Goal: Information Seeking & Learning: Check status

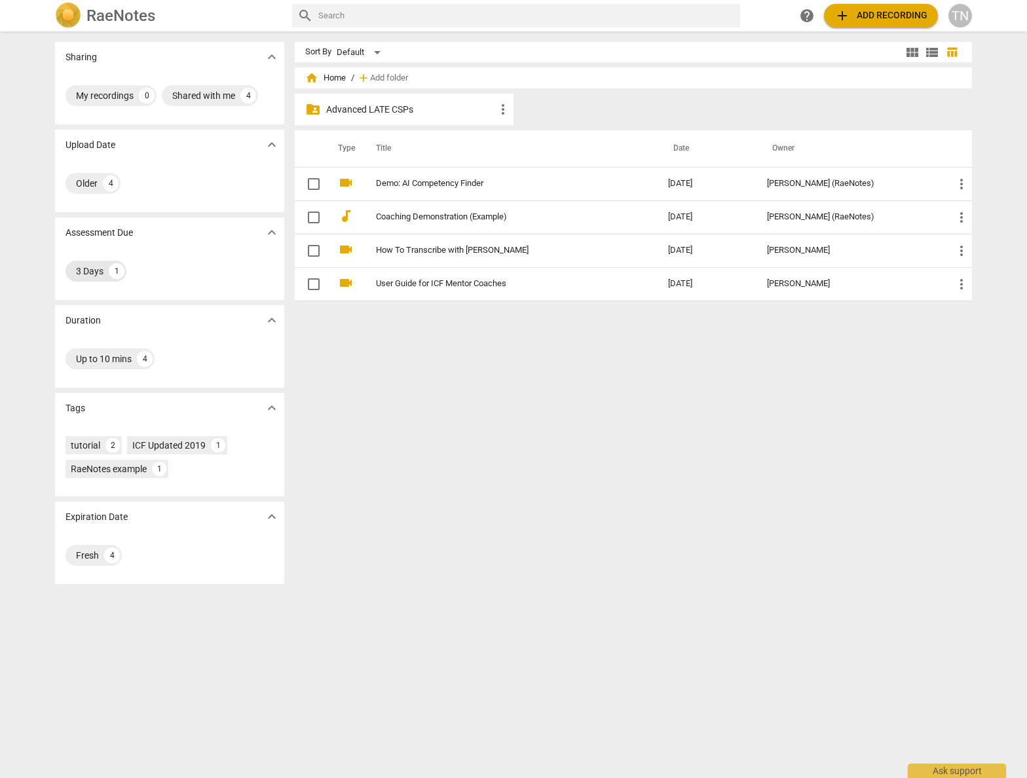
click at [92, 272] on div "3 Days" at bounding box center [90, 271] width 28 height 13
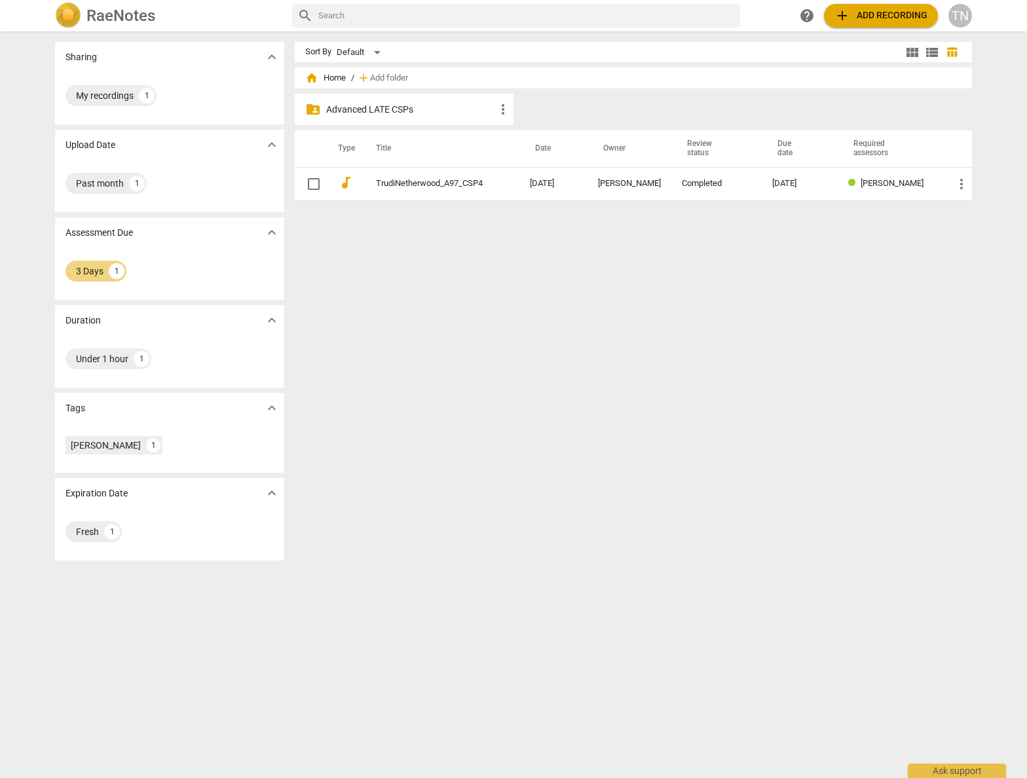
click at [451, 178] on td "TrudiNetherwood_A97_CSP4" at bounding box center [439, 183] width 159 height 33
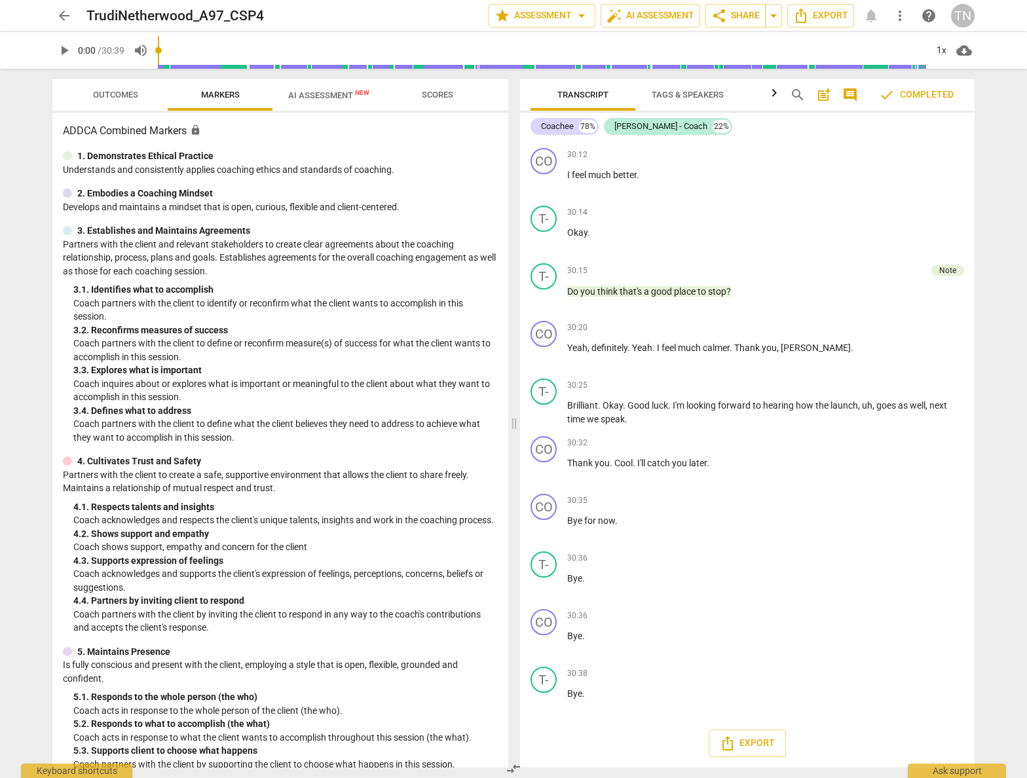
scroll to position [6159, 0]
click at [115, 100] on span "Outcomes" at bounding box center [115, 95] width 77 height 18
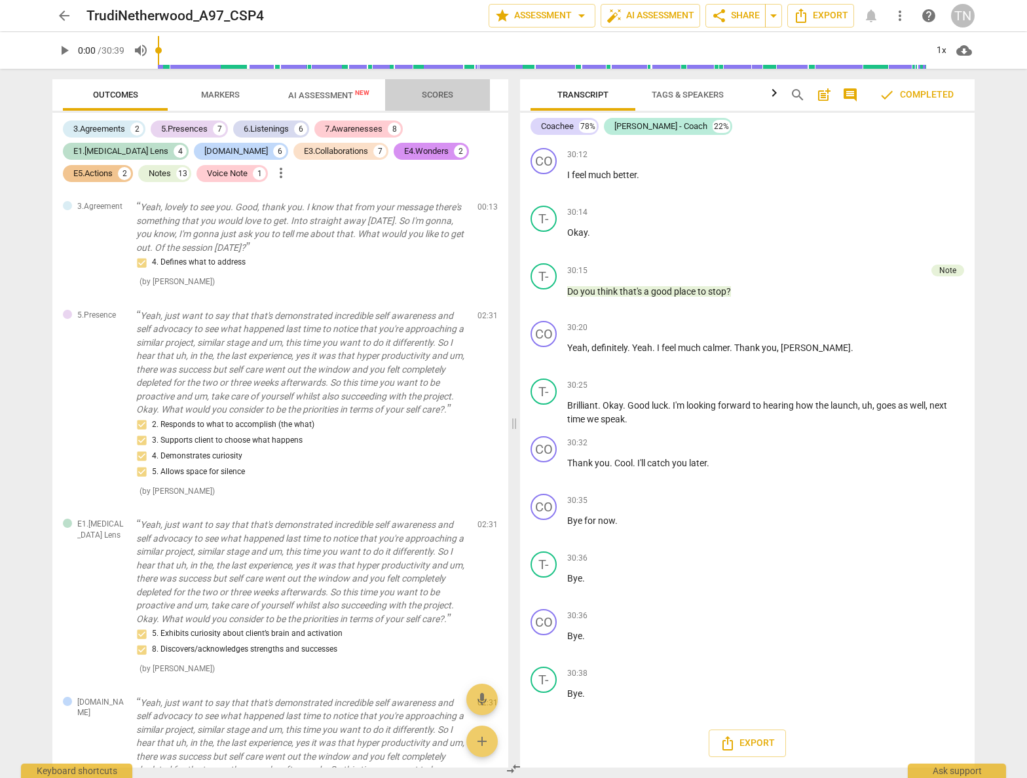
click at [450, 95] on span "Scores" at bounding box center [437, 95] width 31 height 10
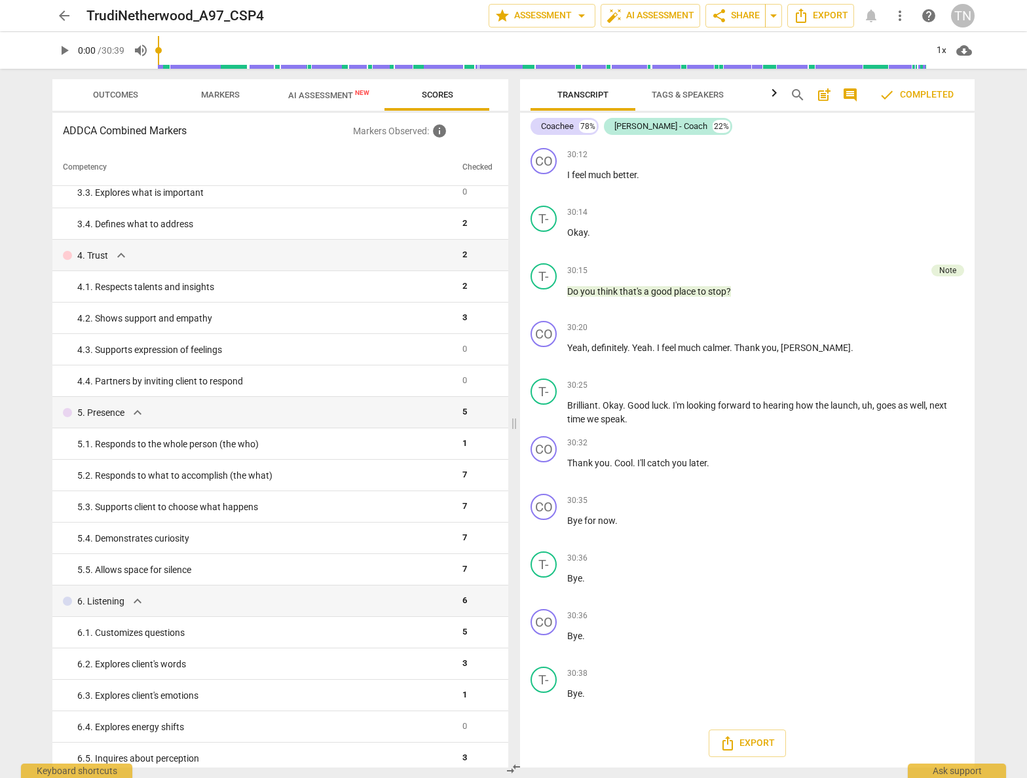
scroll to position [0, 0]
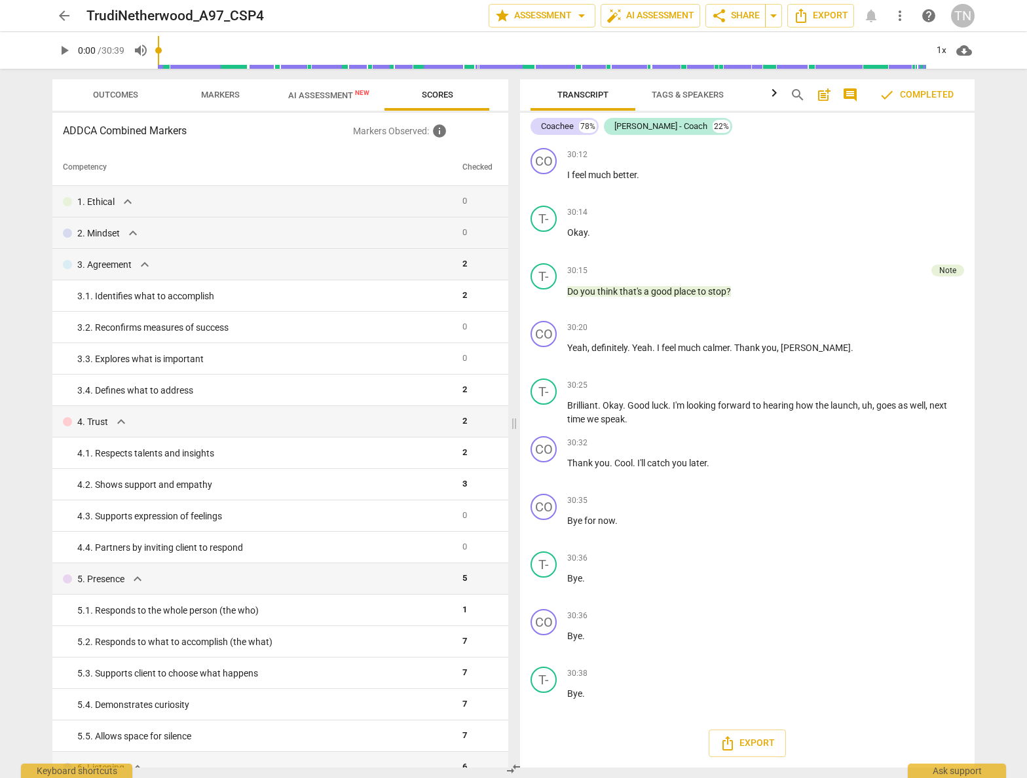
click at [118, 104] on button "Outcomes" at bounding box center [115, 94] width 105 height 31
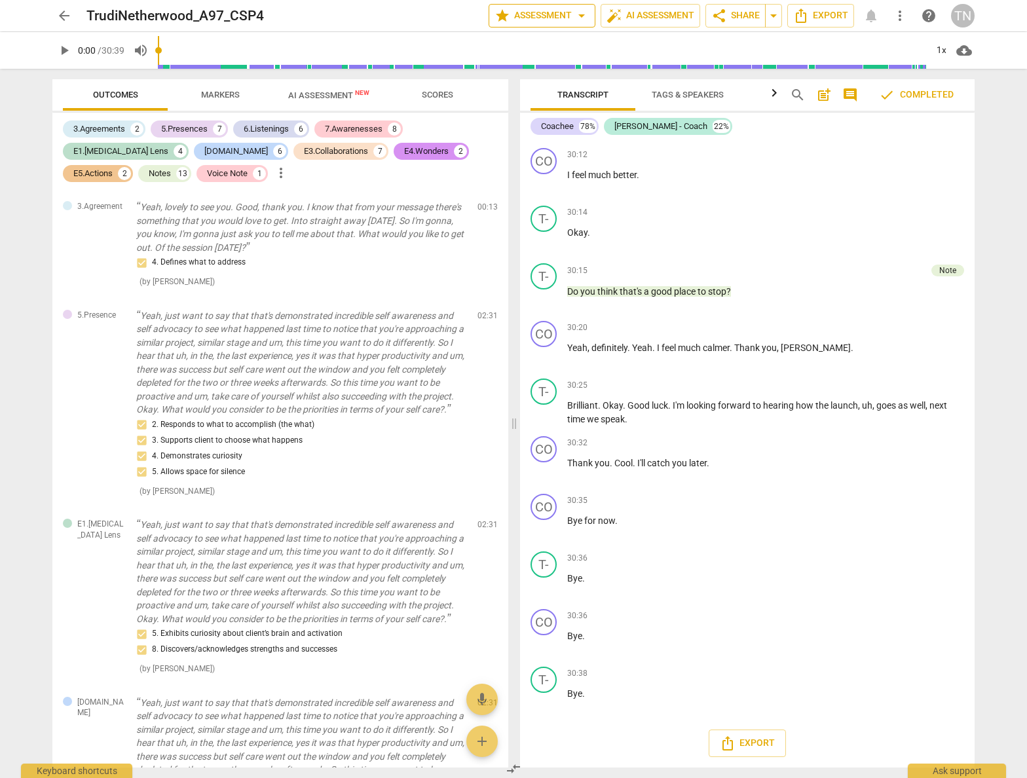
click at [586, 22] on span "arrow_drop_down" at bounding box center [582, 16] width 16 height 16
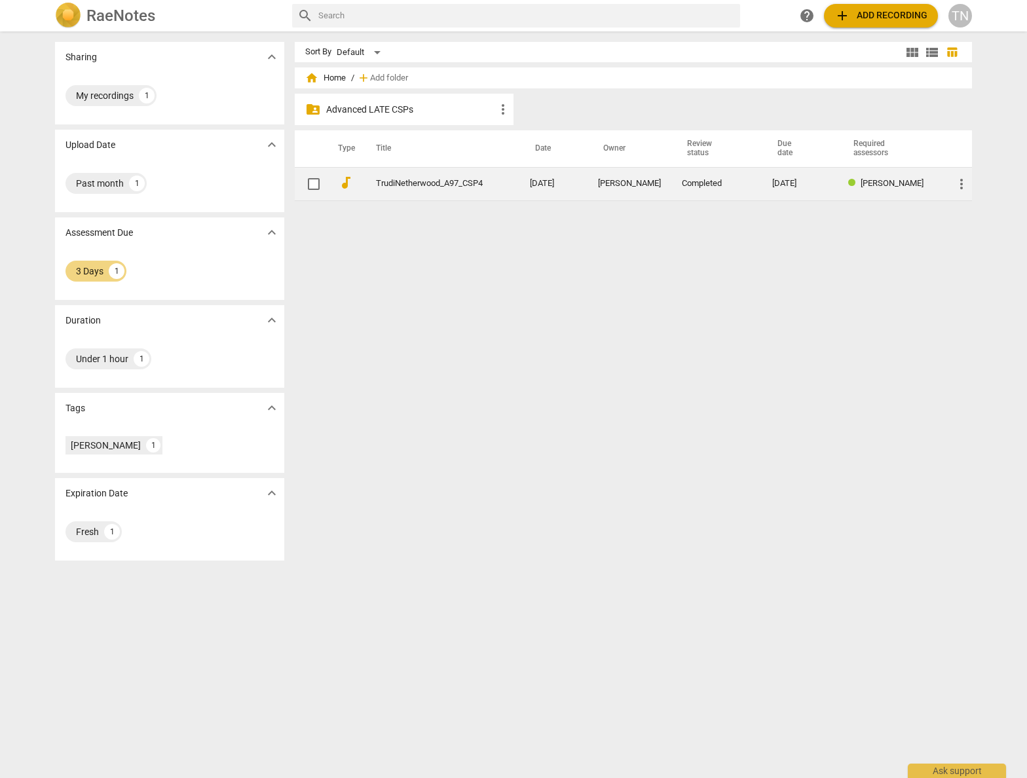
click at [964, 183] on span "more_vert" at bounding box center [962, 184] width 16 height 16
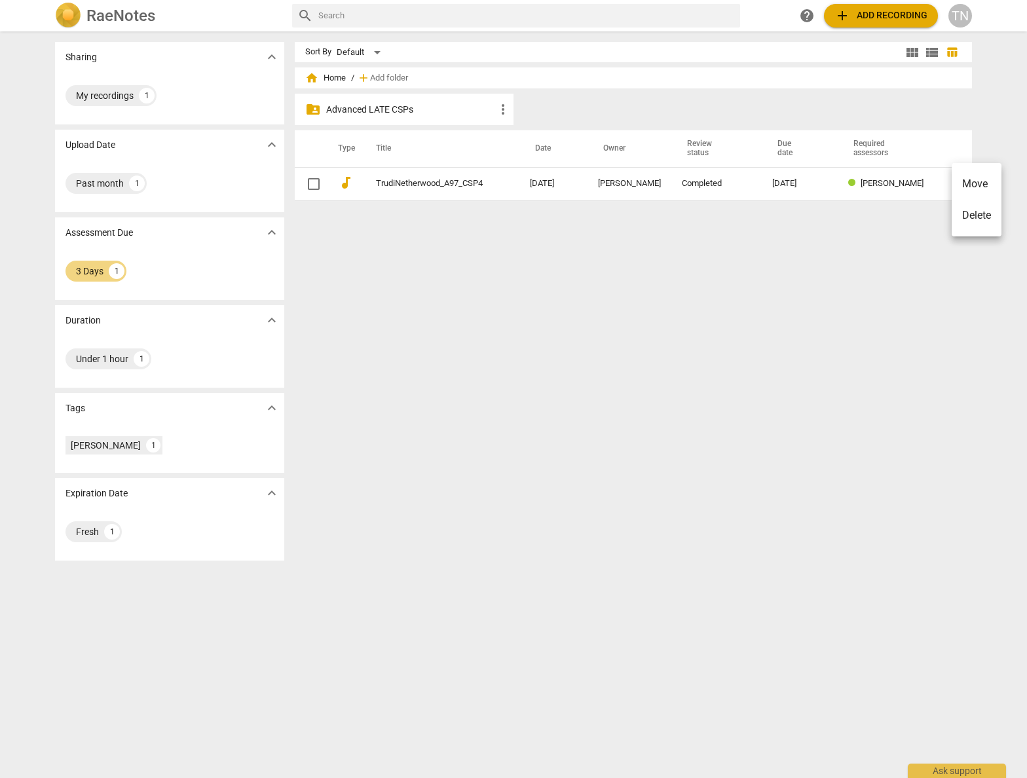
click at [443, 185] on div at bounding box center [513, 389] width 1027 height 778
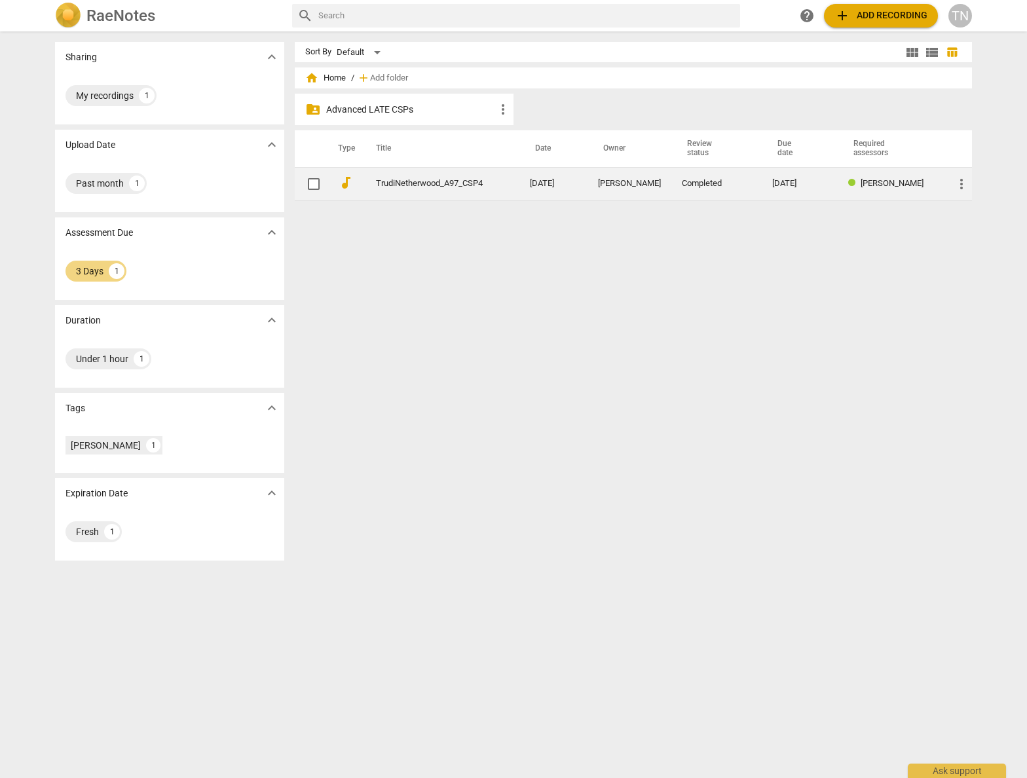
click at [443, 185] on link "TrudiNetherwood_A97_CSP4" at bounding box center [429, 184] width 107 height 10
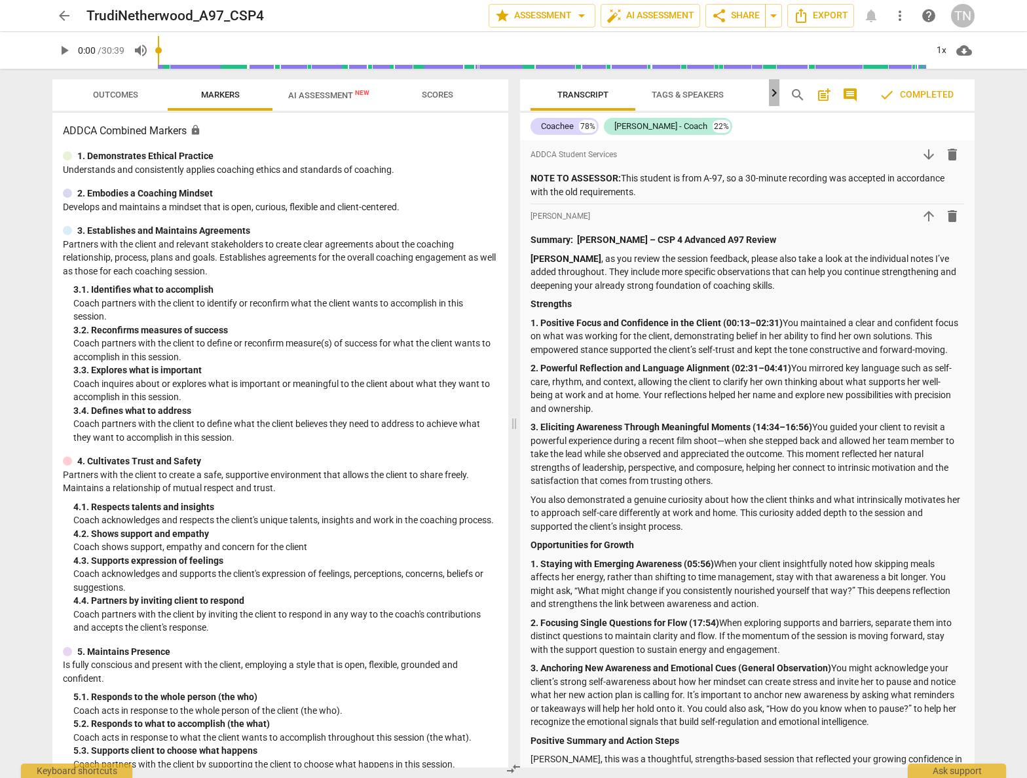
click at [776, 94] on icon "button" at bounding box center [774, 92] width 5 height 8
click at [726, 92] on span "Analytics" at bounding box center [717, 95] width 45 height 10
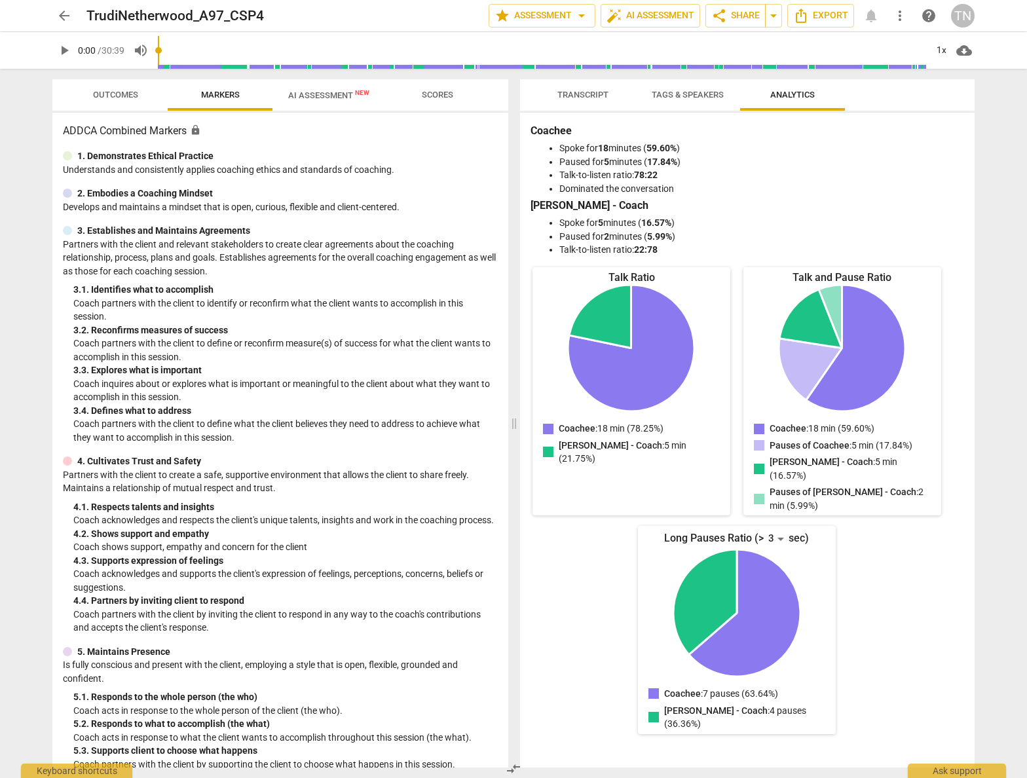
scroll to position [0, 0]
click at [664, 96] on span "Tags & Speakers" at bounding box center [688, 95] width 72 height 10
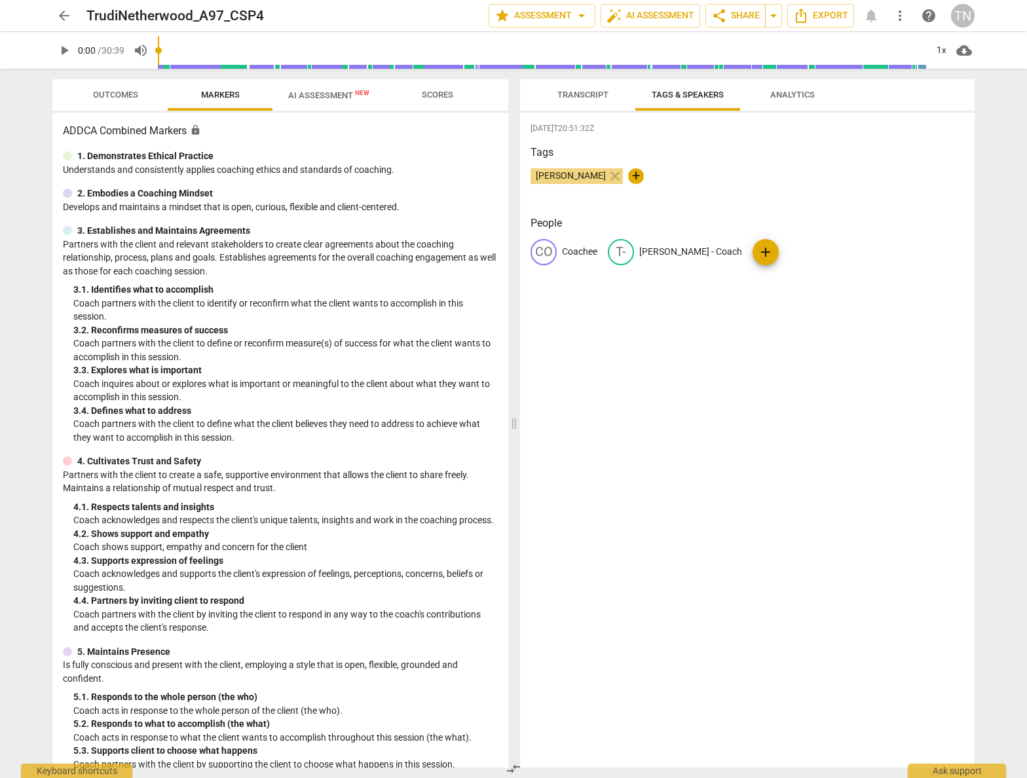
click at [567, 94] on span "Transcript" at bounding box center [582, 95] width 51 height 10
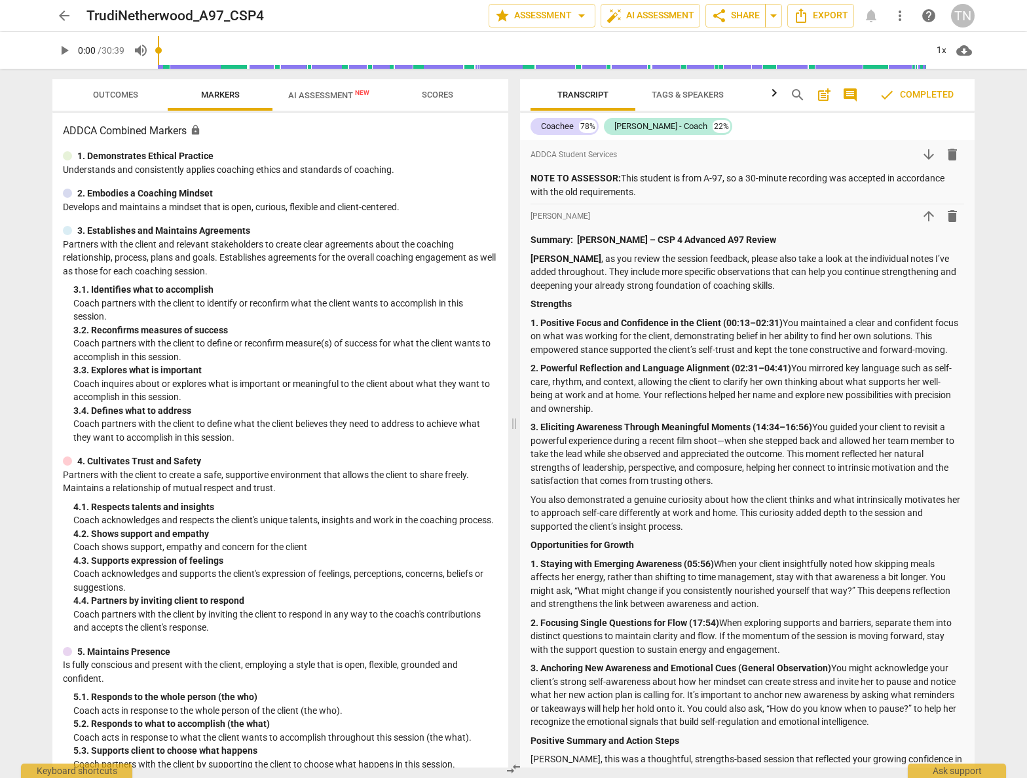
click at [440, 94] on span "Scores" at bounding box center [437, 95] width 31 height 10
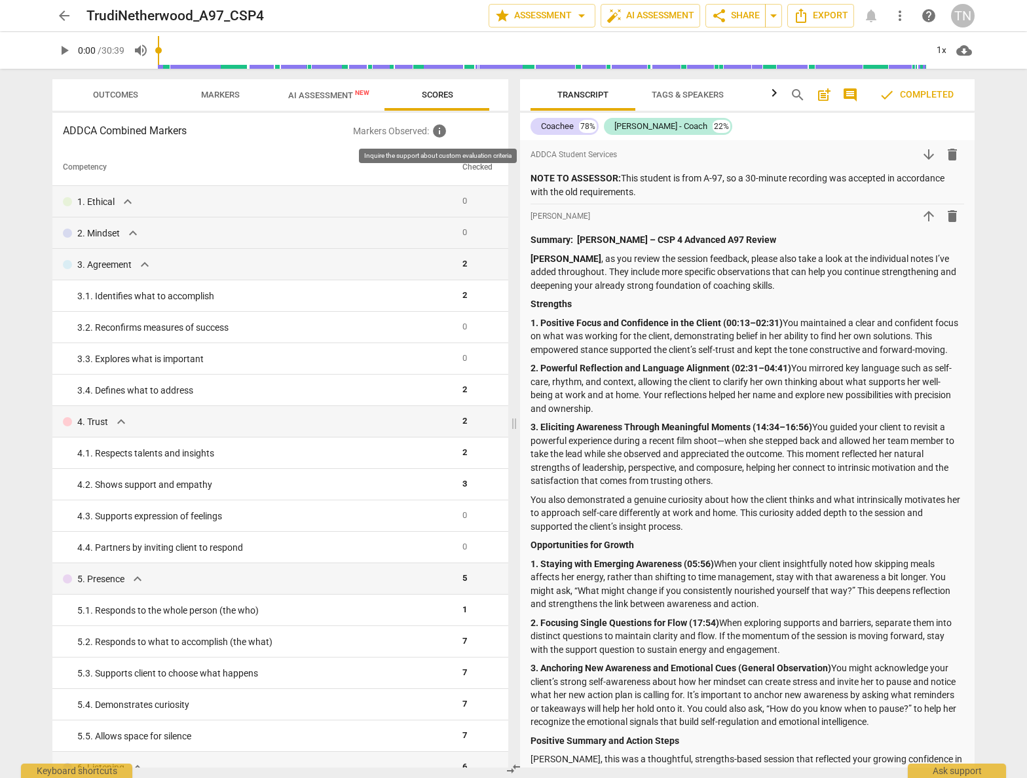
click at [441, 132] on span "info" at bounding box center [440, 131] width 16 height 16
click at [152, 271] on span "expand_more" at bounding box center [145, 265] width 16 height 16
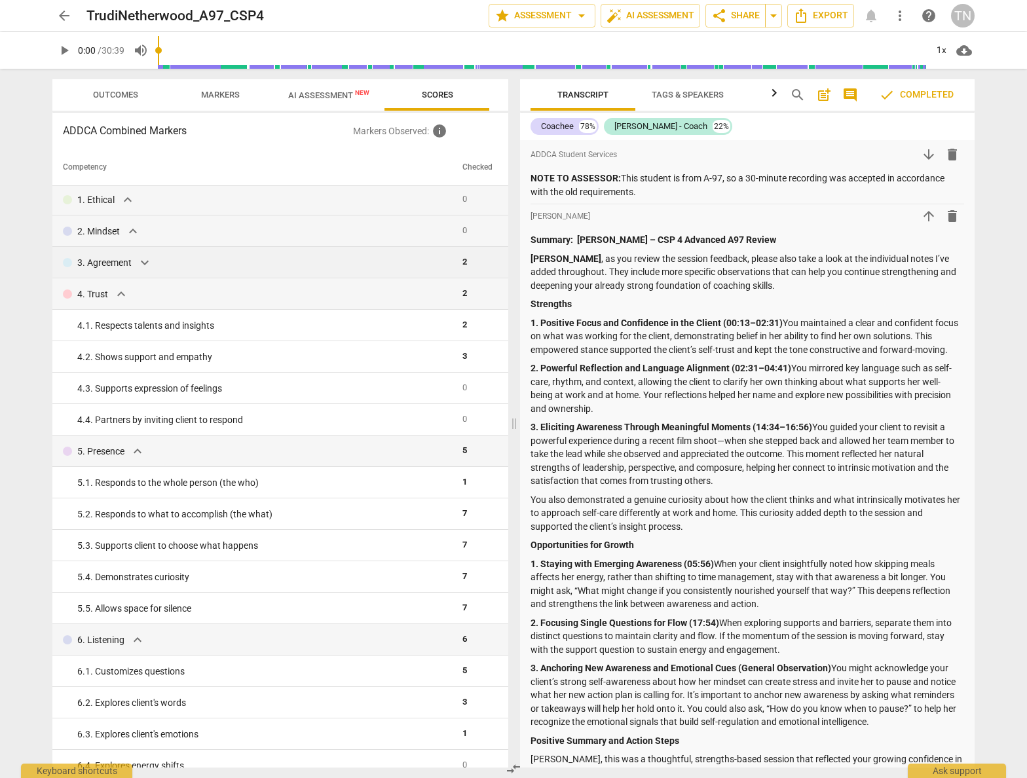
scroll to position [6, 0]
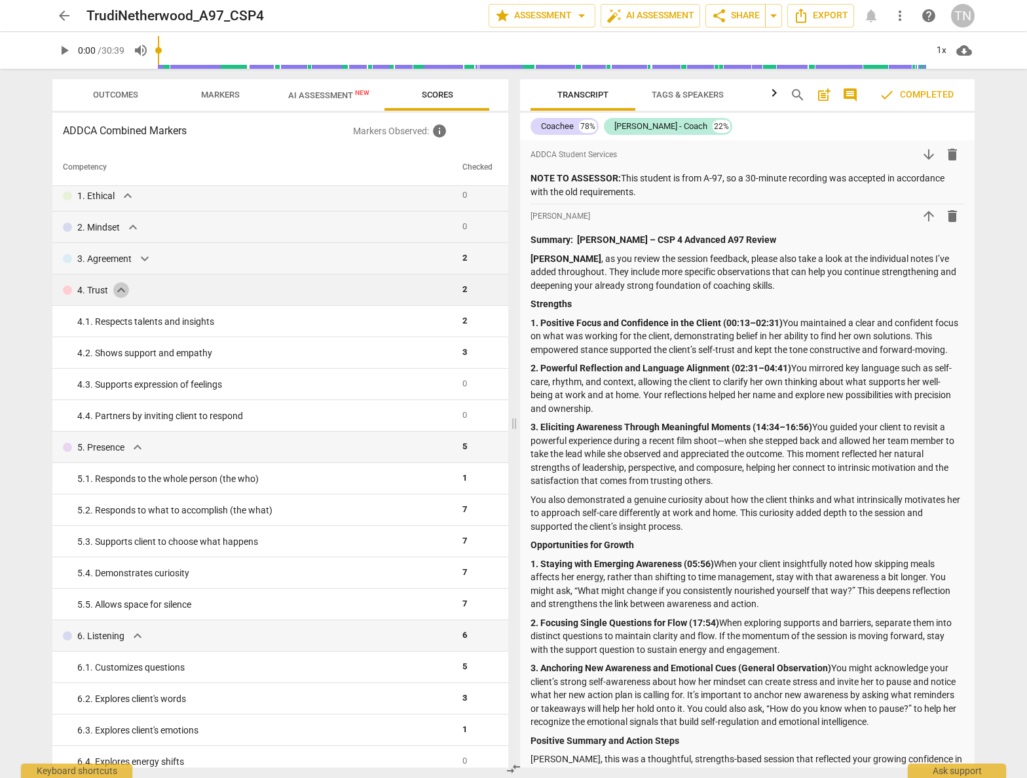
click at [113, 286] on span "expand_more" at bounding box center [121, 290] width 16 height 16
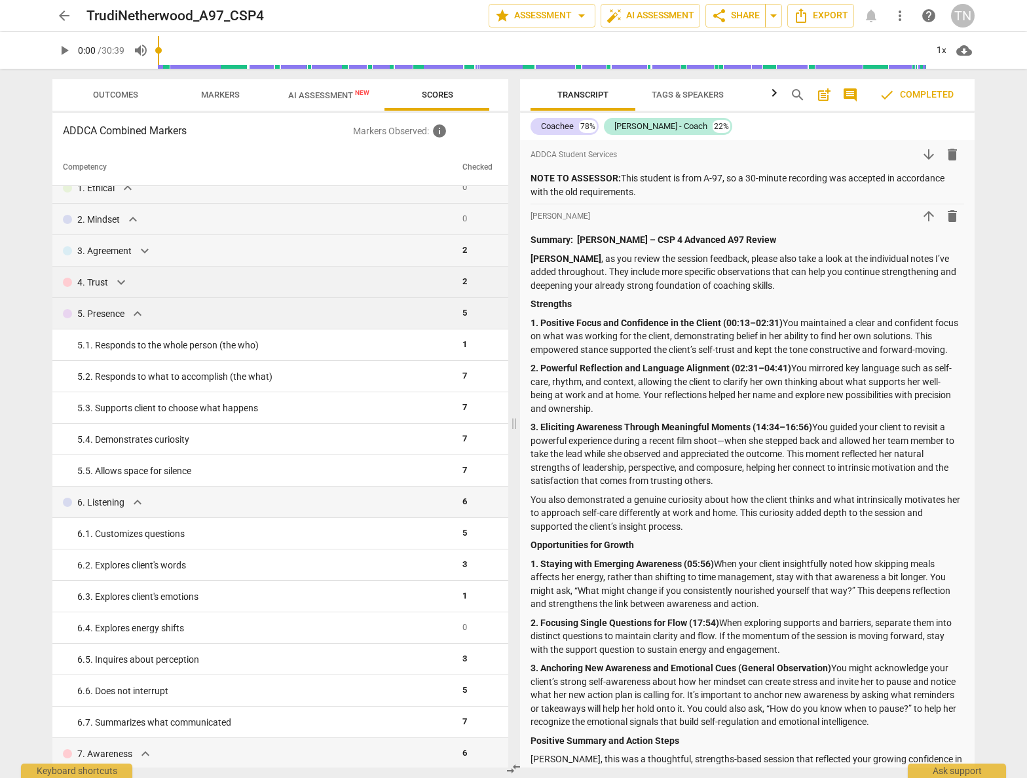
scroll to position [11, 0]
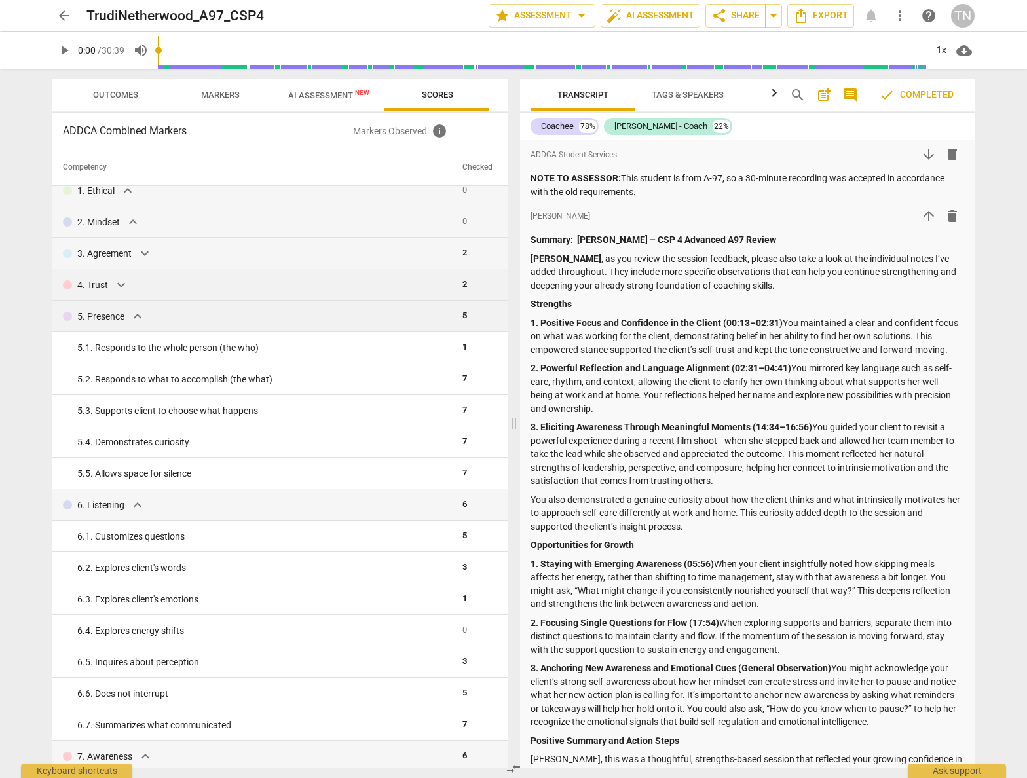
click at [132, 324] on td "5. Presence expand_more" at bounding box center [254, 316] width 405 height 31
click at [139, 318] on span "expand_more" at bounding box center [138, 317] width 16 height 16
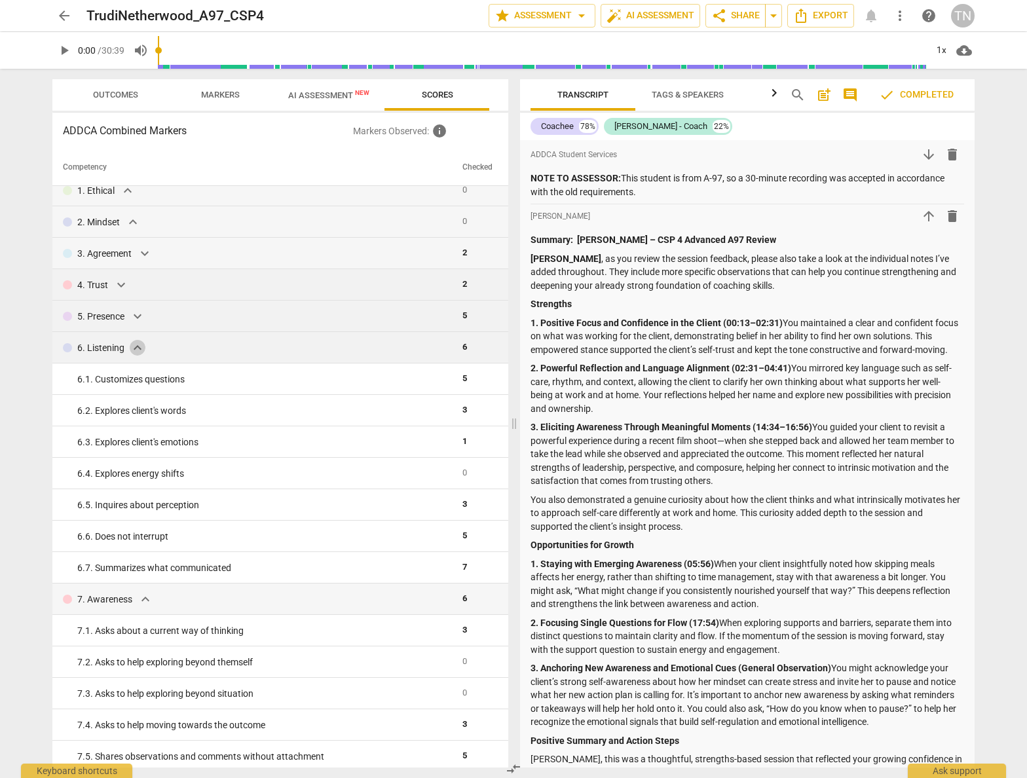
click at [145, 348] on span "expand_more" at bounding box center [138, 348] width 16 height 16
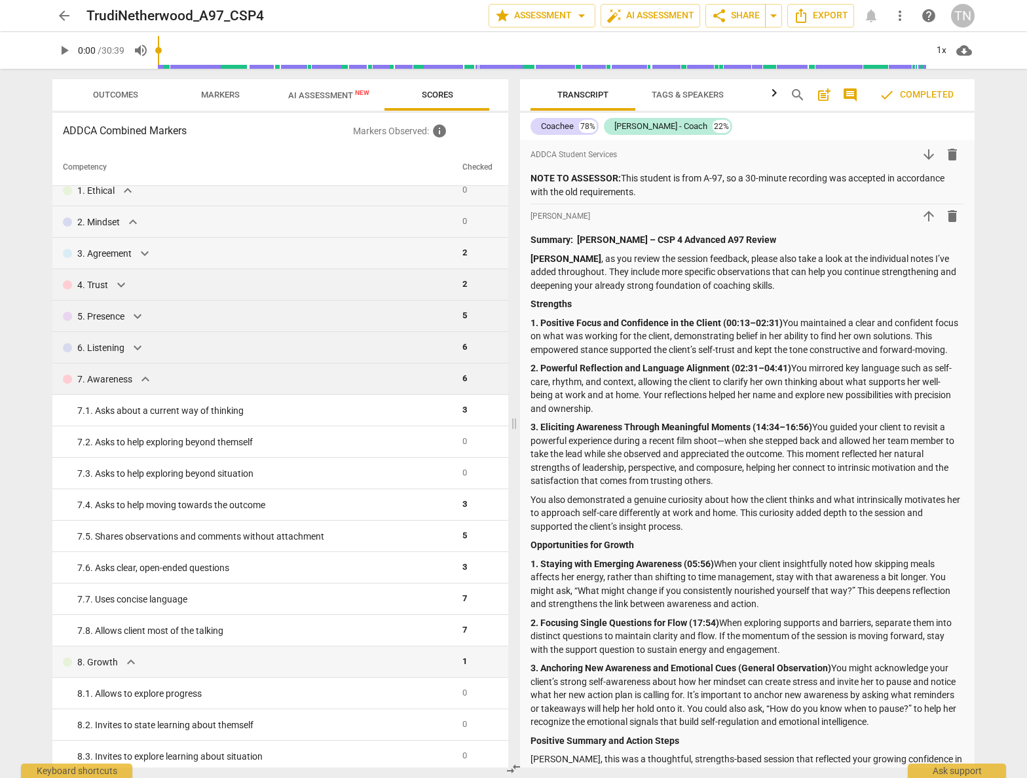
click at [132, 374] on div "7. Awareness expand_more" at bounding box center [257, 379] width 389 height 16
click at [148, 383] on span "expand_more" at bounding box center [146, 379] width 16 height 16
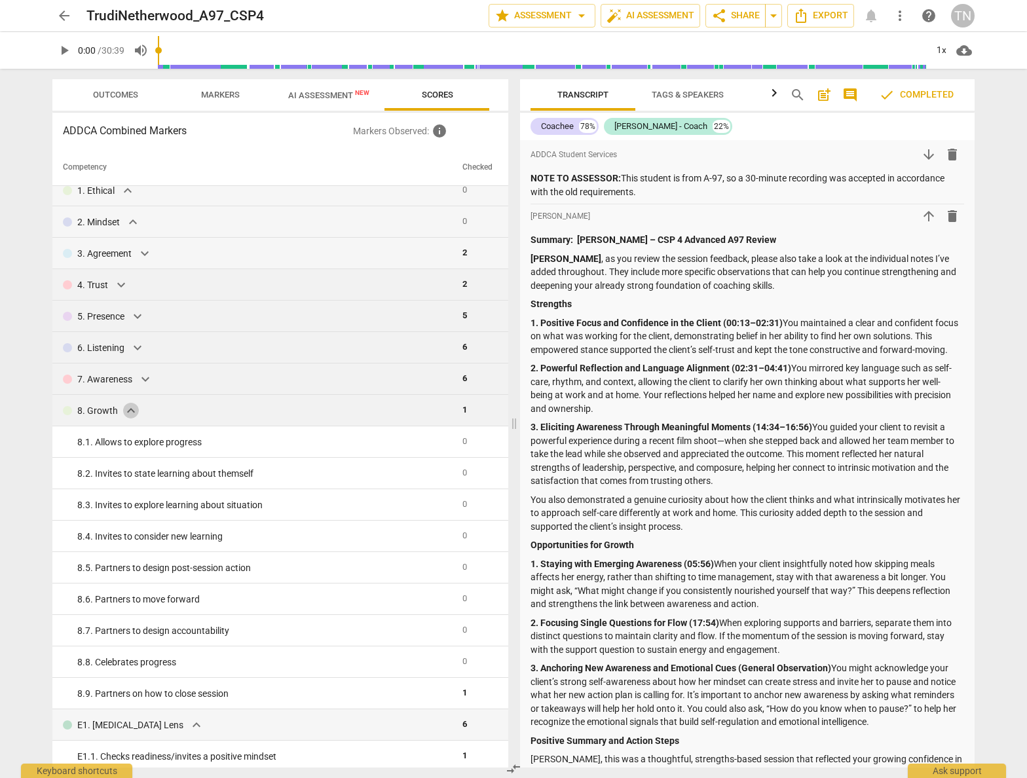
click at [132, 413] on span "expand_more" at bounding box center [131, 411] width 16 height 16
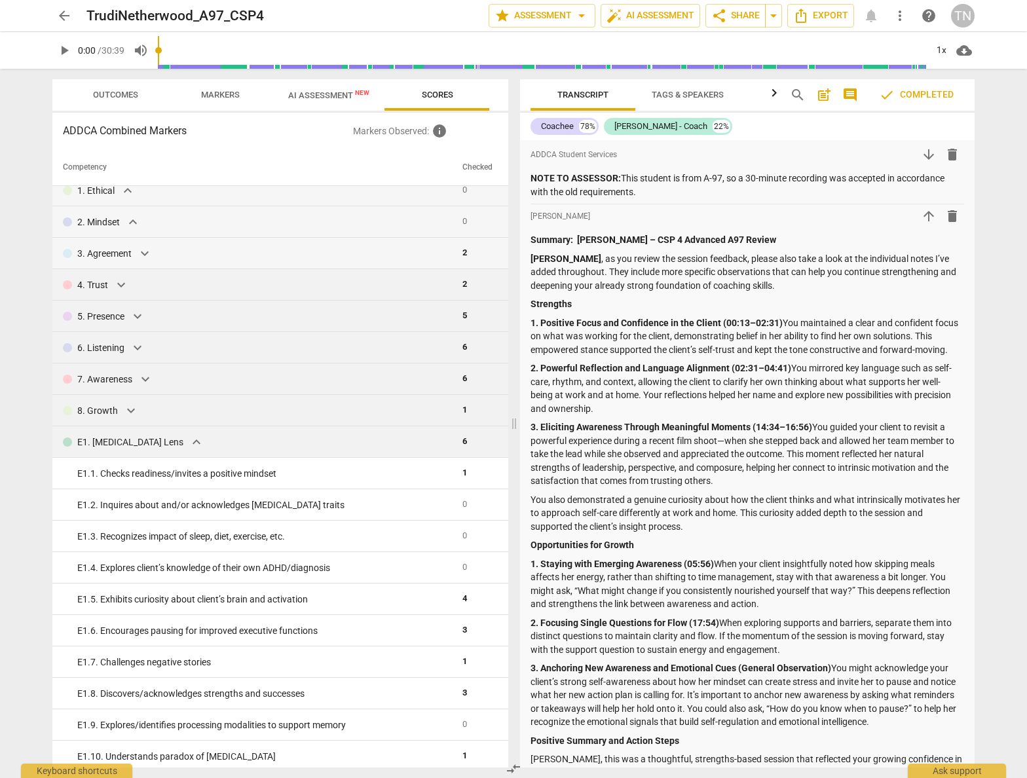
click at [189, 441] on span "expand_more" at bounding box center [197, 442] width 16 height 16
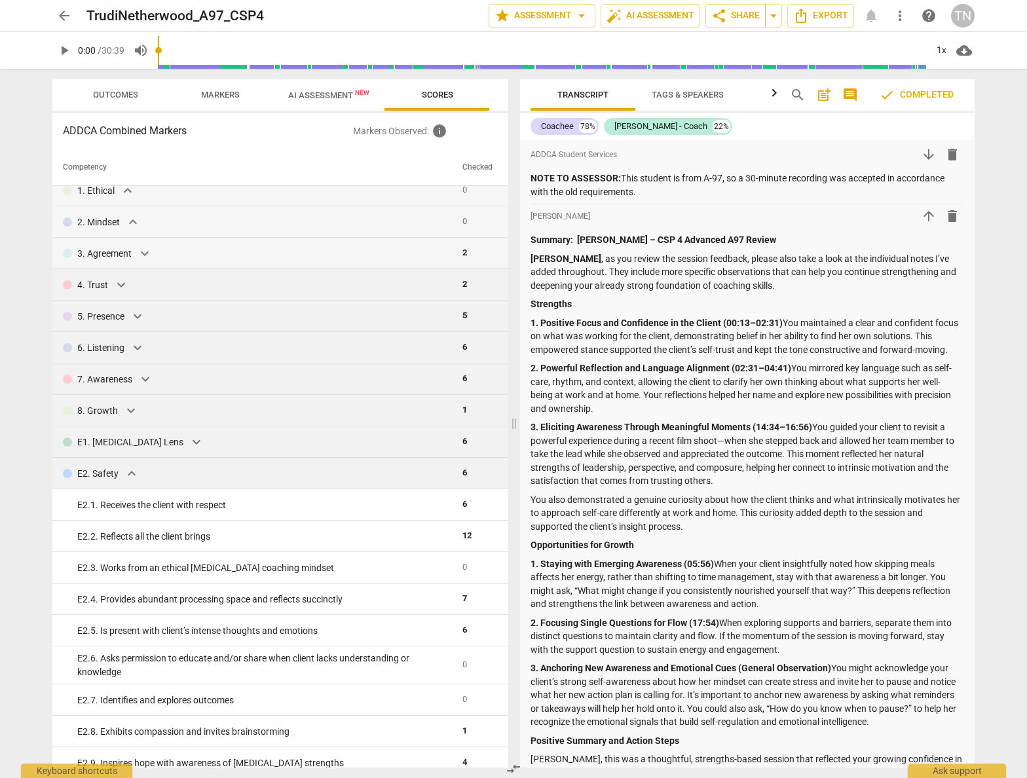
click at [129, 478] on span "expand_more" at bounding box center [132, 474] width 16 height 16
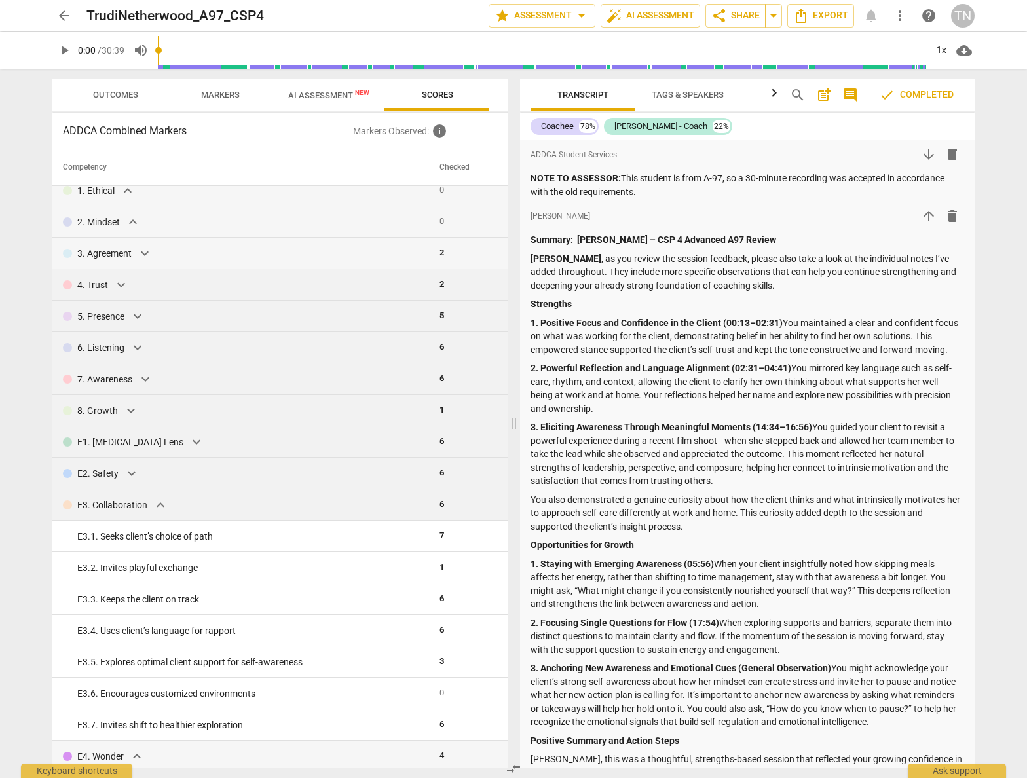
drag, startPoint x: 181, startPoint y: 504, endPoint x: 181, endPoint y: 496, distance: 7.2
click at [181, 504] on div "E3. Collaboration expand_more" at bounding box center [246, 505] width 366 height 16
click at [156, 509] on span "expand_more" at bounding box center [161, 505] width 16 height 16
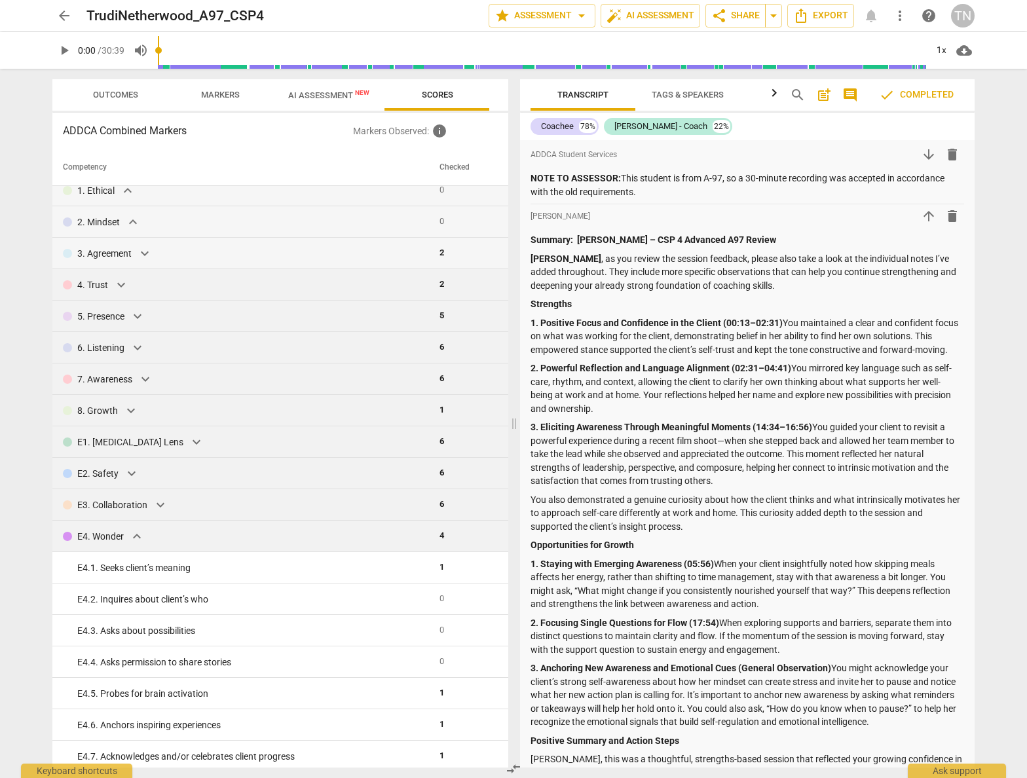
click at [136, 539] on span "expand_more" at bounding box center [137, 537] width 16 height 16
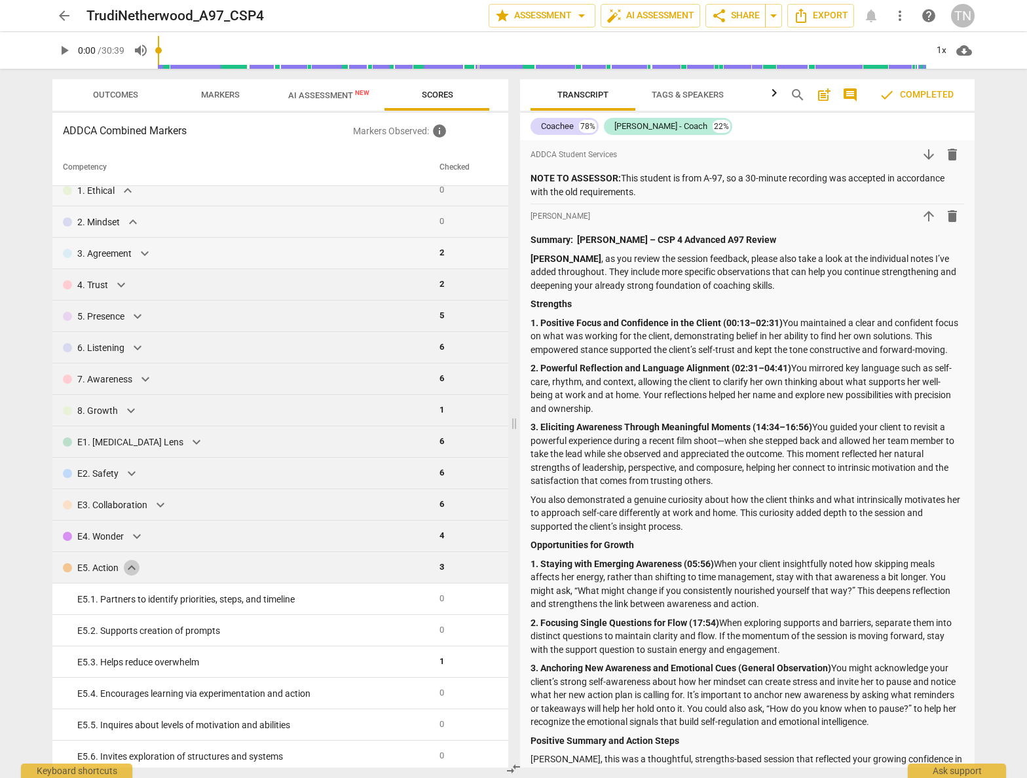
click at [136, 566] on span "expand_more" at bounding box center [132, 568] width 16 height 16
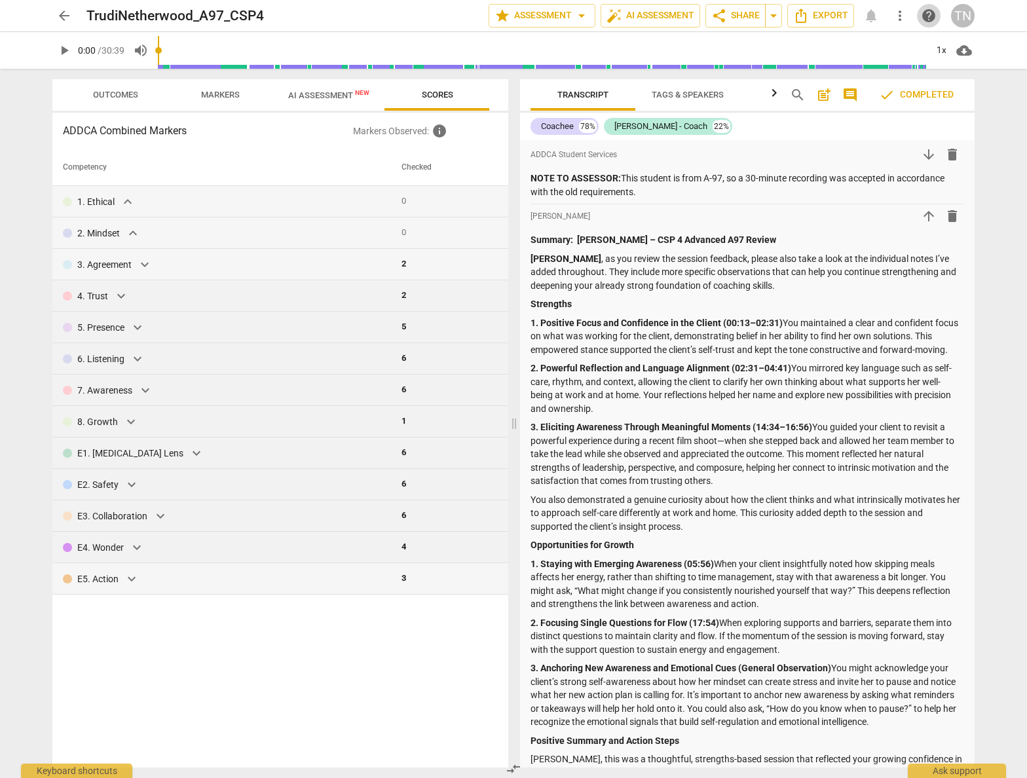
click at [936, 16] on span "help" at bounding box center [929, 16] width 24 height 16
click at [59, 20] on span "arrow_back" at bounding box center [64, 16] width 16 height 16
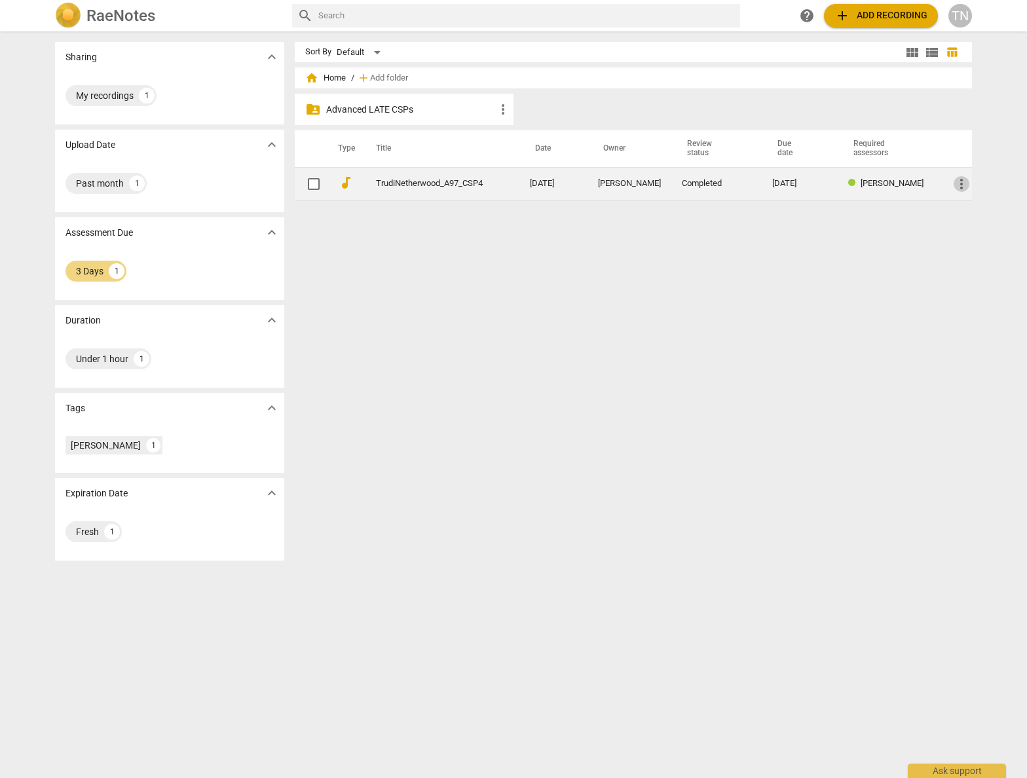
click at [960, 179] on span "more_vert" at bounding box center [962, 184] width 16 height 16
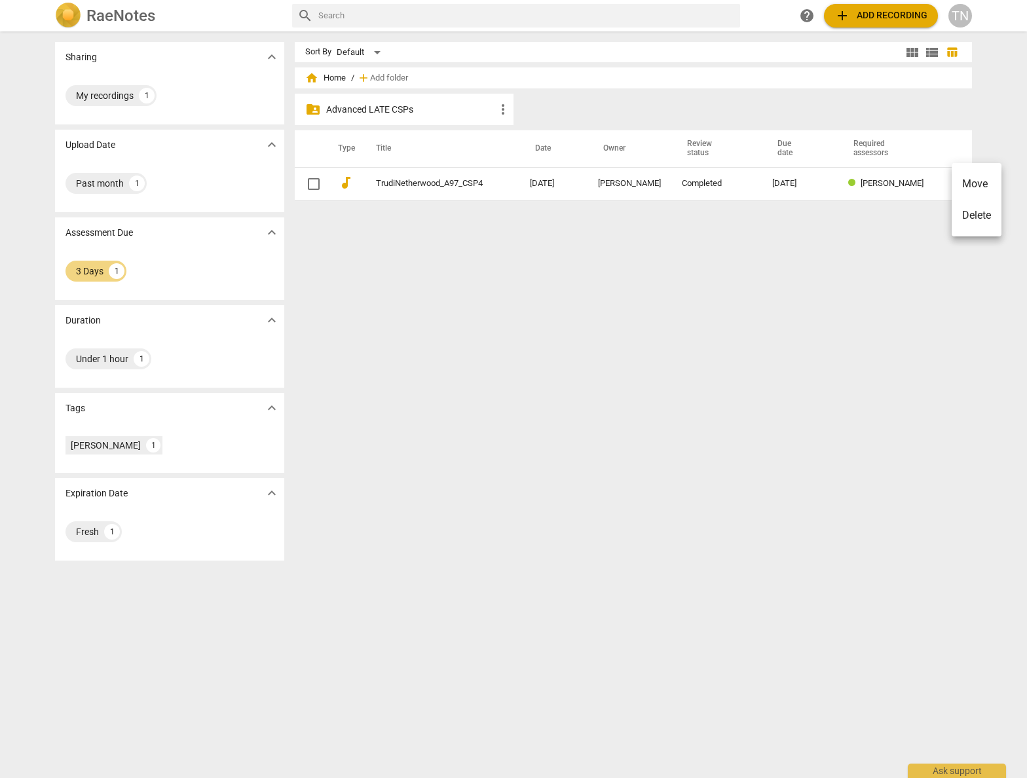
click at [316, 187] on div at bounding box center [513, 389] width 1027 height 778
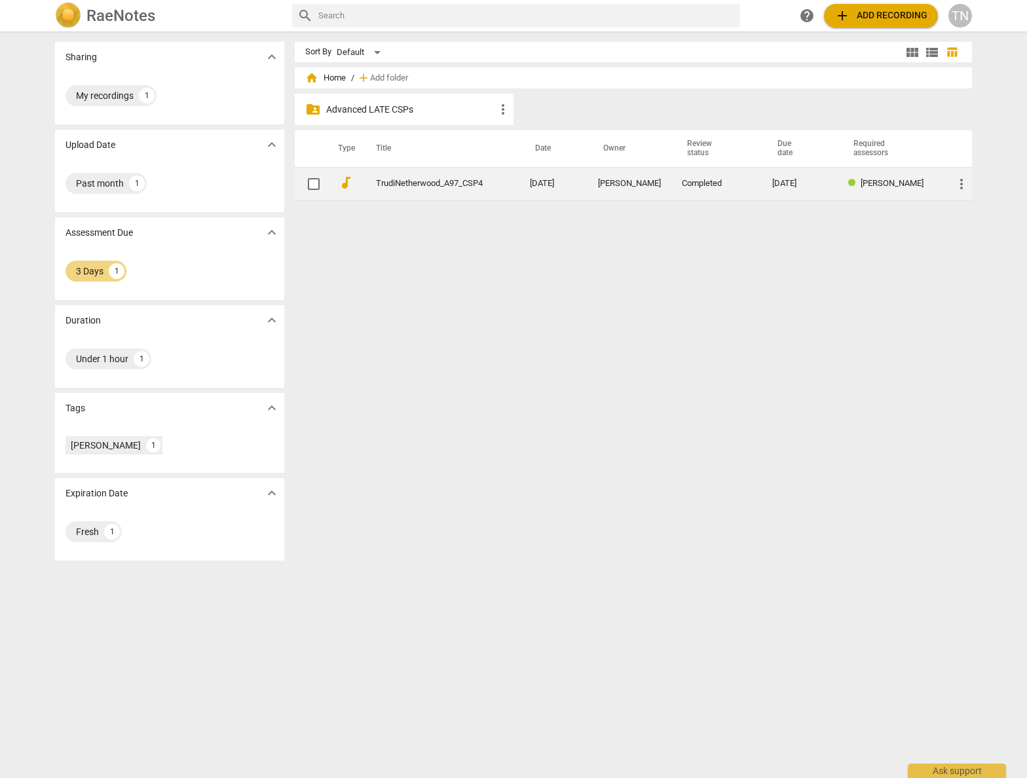
click at [314, 184] on input "checkbox" at bounding box center [314, 184] width 28 height 16
checkbox input "false"
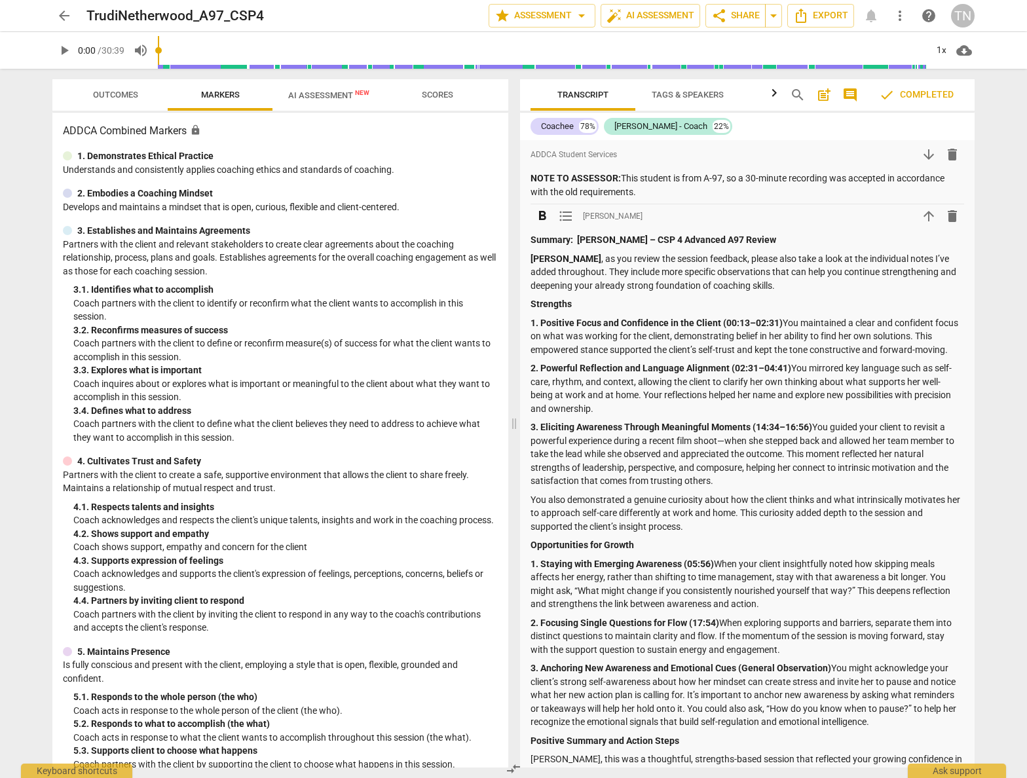
click at [922, 212] on span "arrow_upward" at bounding box center [929, 216] width 16 height 16
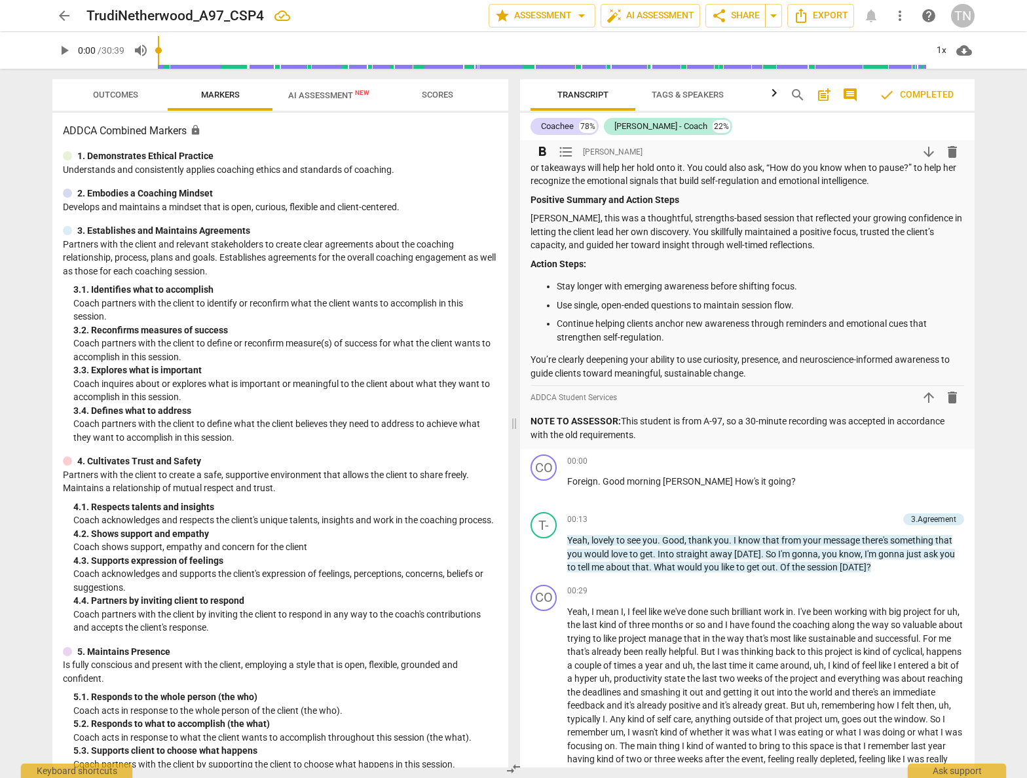
scroll to position [482, 0]
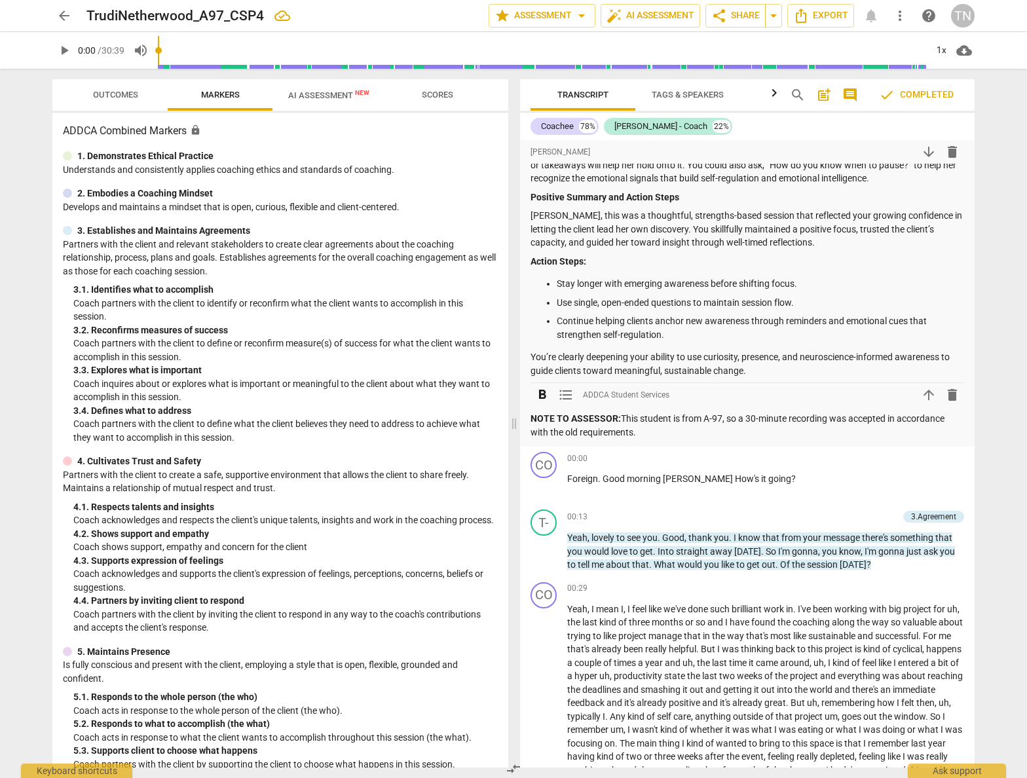
click at [921, 403] on span "arrow_upward" at bounding box center [929, 395] width 16 height 16
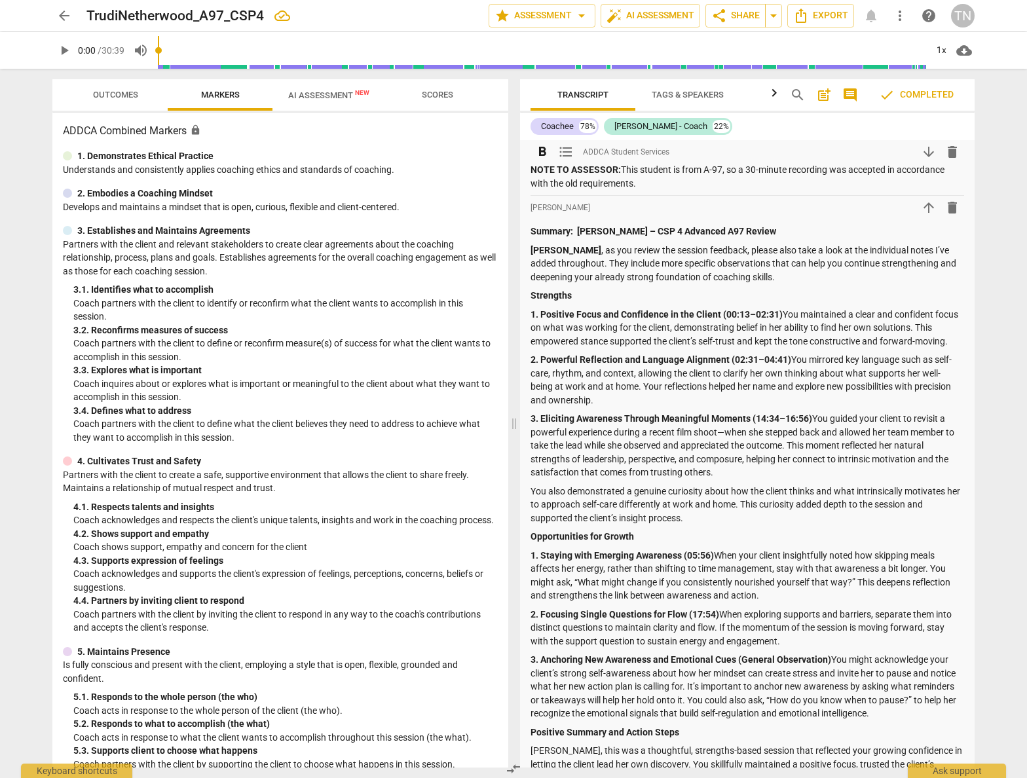
scroll to position [0, 0]
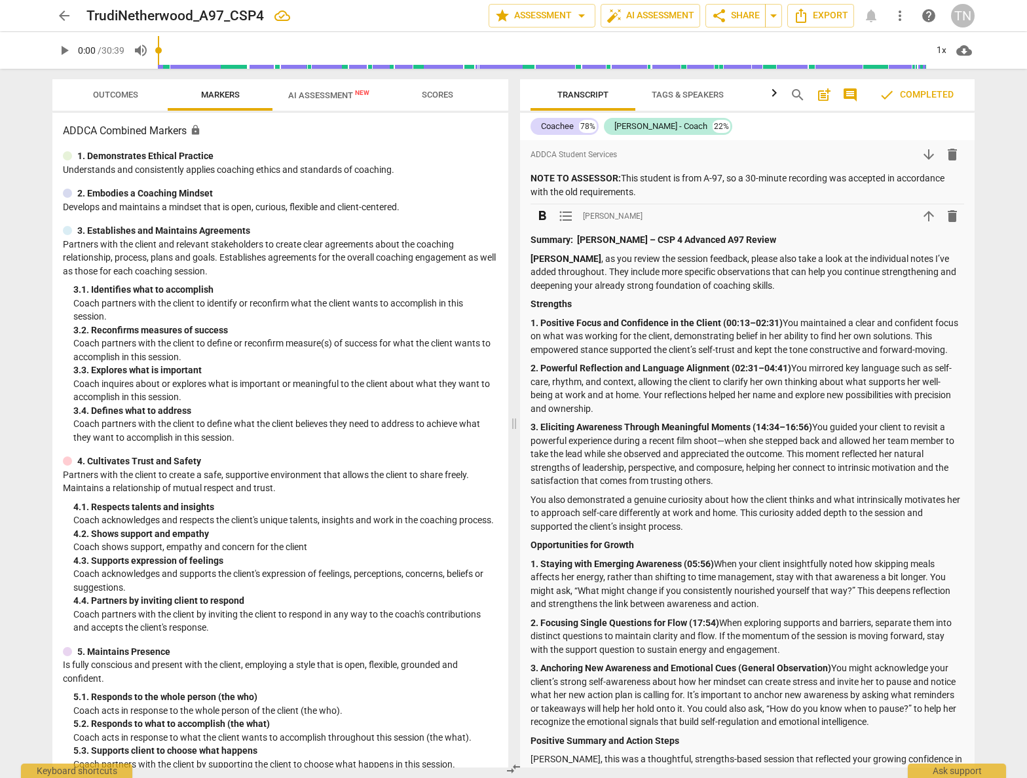
click at [922, 213] on span "arrow_upward" at bounding box center [929, 216] width 16 height 16
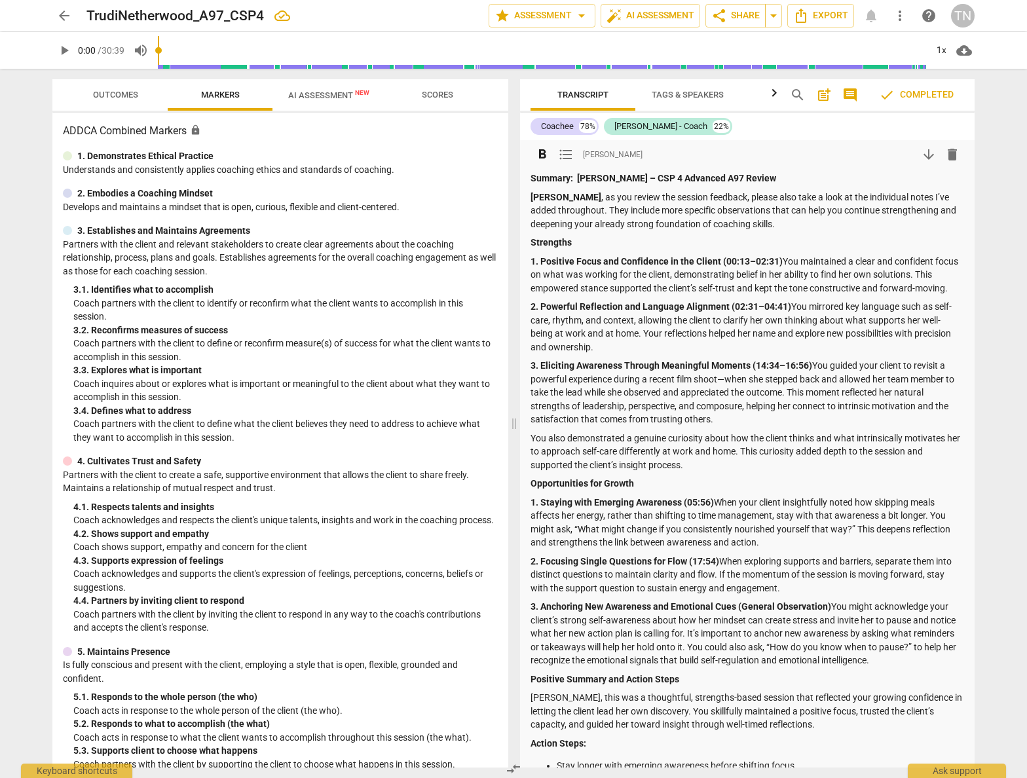
click at [829, 96] on span "post_add" at bounding box center [824, 95] width 16 height 16
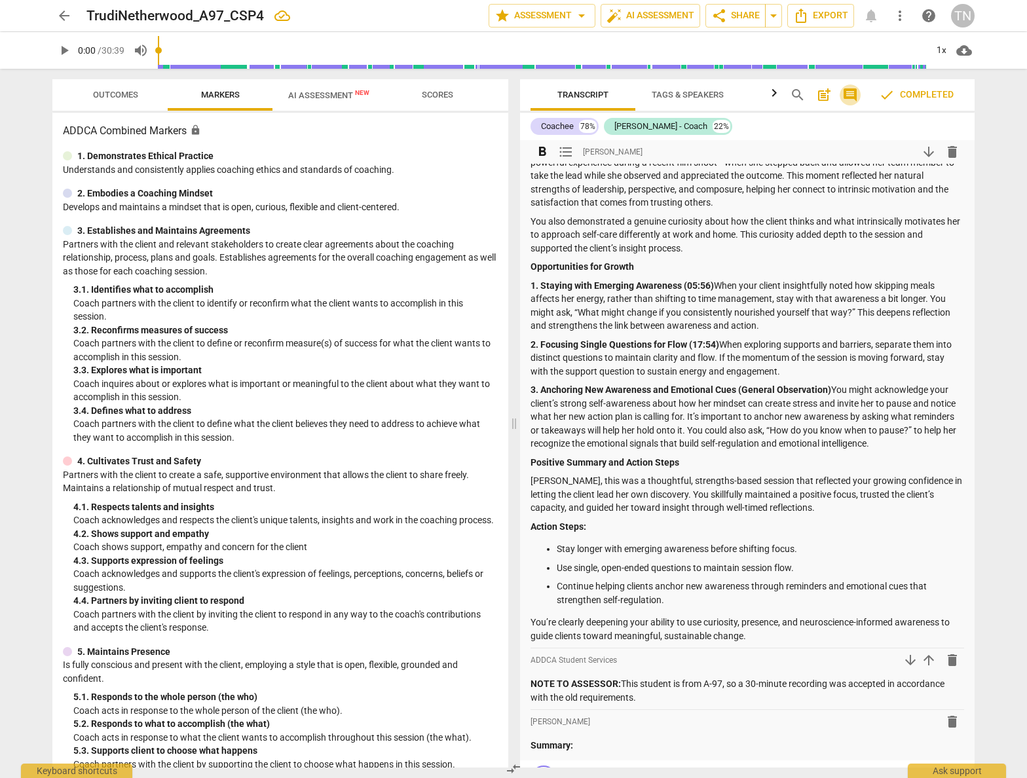
click at [854, 95] on span "comment" at bounding box center [850, 95] width 16 height 16
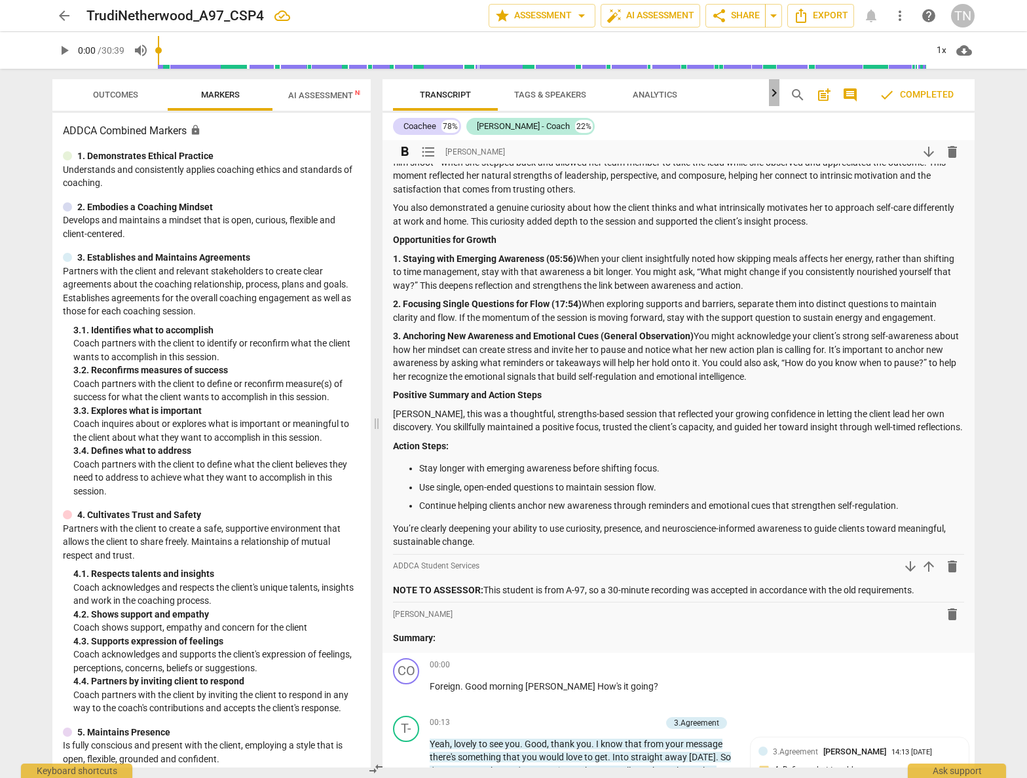
click at [775, 91] on icon "button" at bounding box center [774, 93] width 16 height 16
click at [772, 96] on icon "button" at bounding box center [774, 93] width 16 height 16
click at [555, 97] on span "Tags & Speakers" at bounding box center [550, 95] width 72 height 10
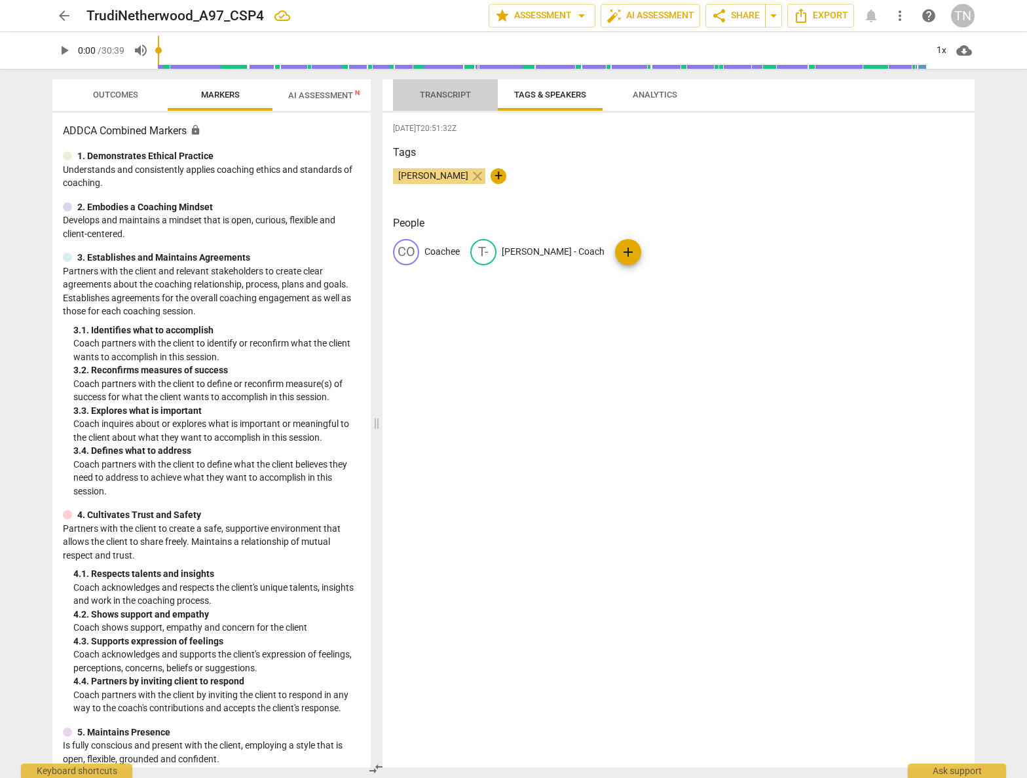
drag, startPoint x: 450, startPoint y: 97, endPoint x: 601, endPoint y: 100, distance: 150.7
click at [450, 97] on span "Transcript" at bounding box center [445, 95] width 51 height 10
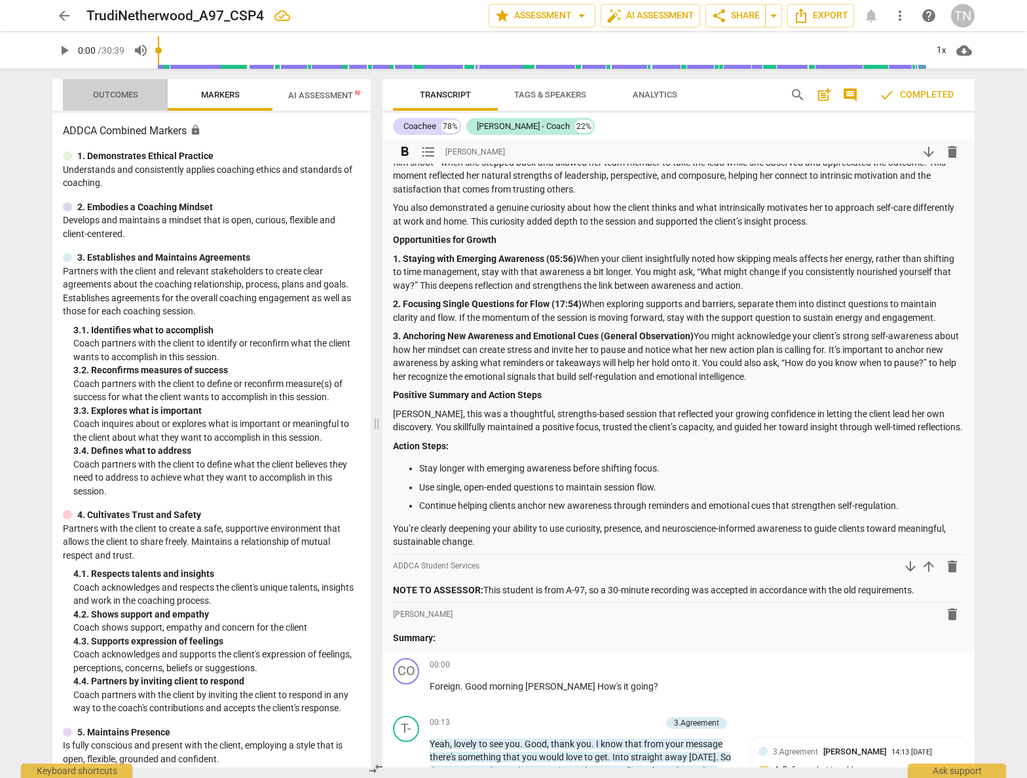
click at [129, 94] on span "Outcomes" at bounding box center [115, 95] width 45 height 10
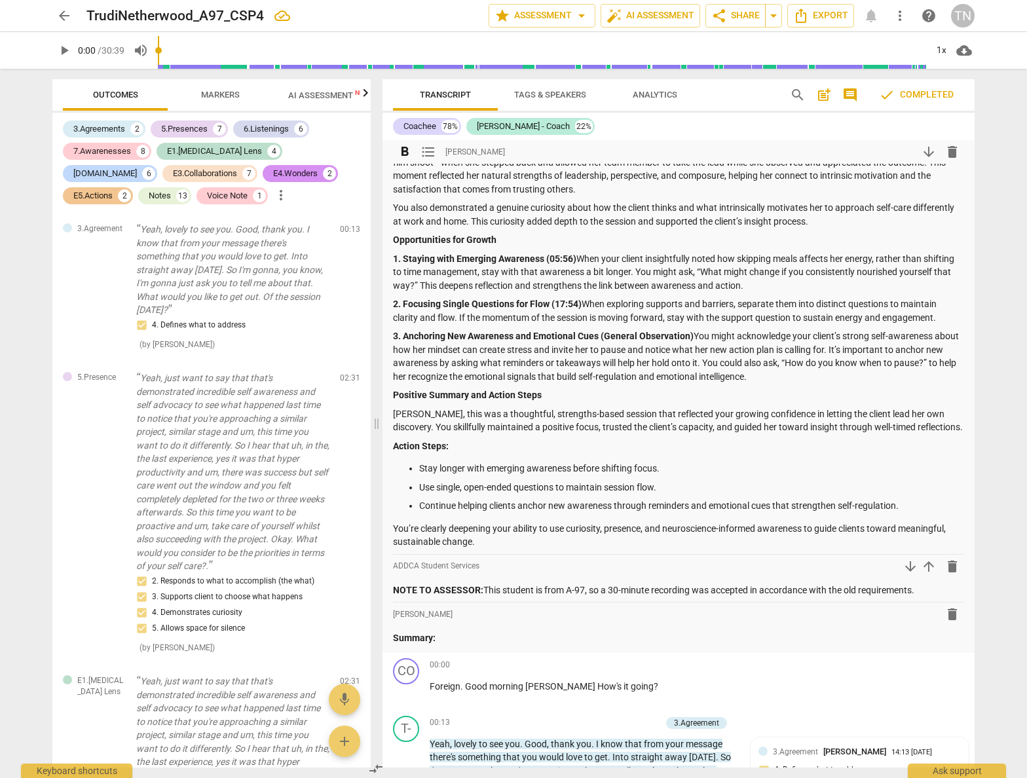
click at [273, 198] on span "more_vert" at bounding box center [281, 195] width 16 height 16
click at [164, 198] on div at bounding box center [513, 389] width 1027 height 778
click at [207, 198] on div "Voice Note" at bounding box center [227, 195] width 41 height 13
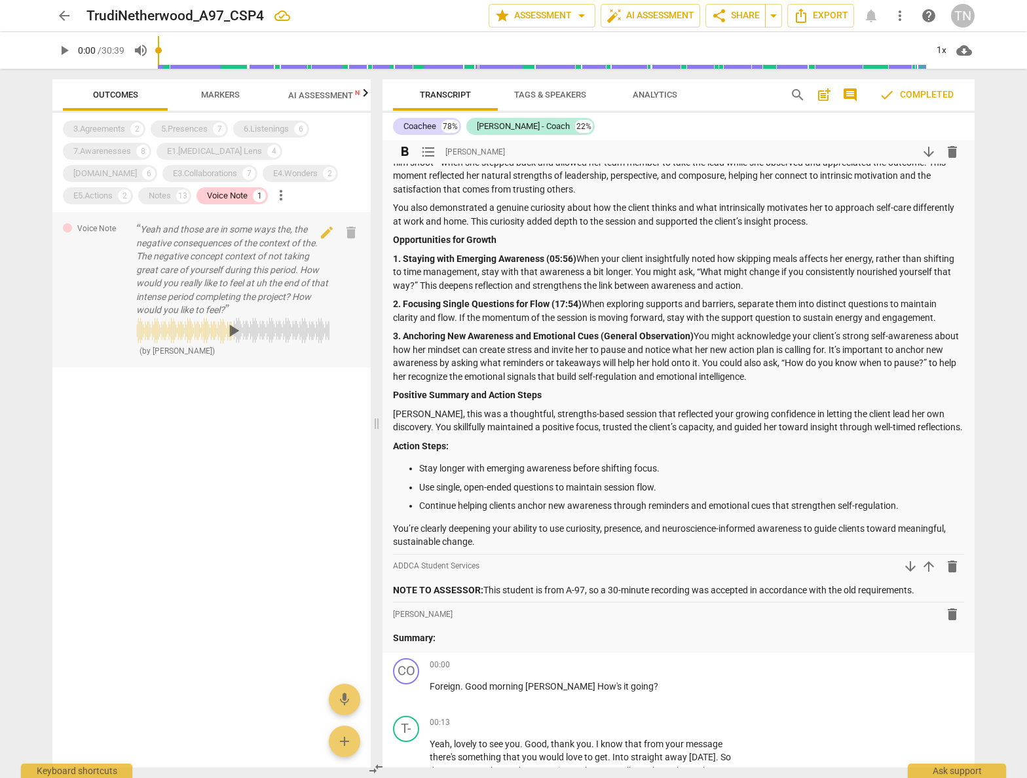
click at [223, 334] on span "play_arrow" at bounding box center [233, 330] width 21 height 21
click at [176, 193] on div "13" at bounding box center [182, 195] width 13 height 13
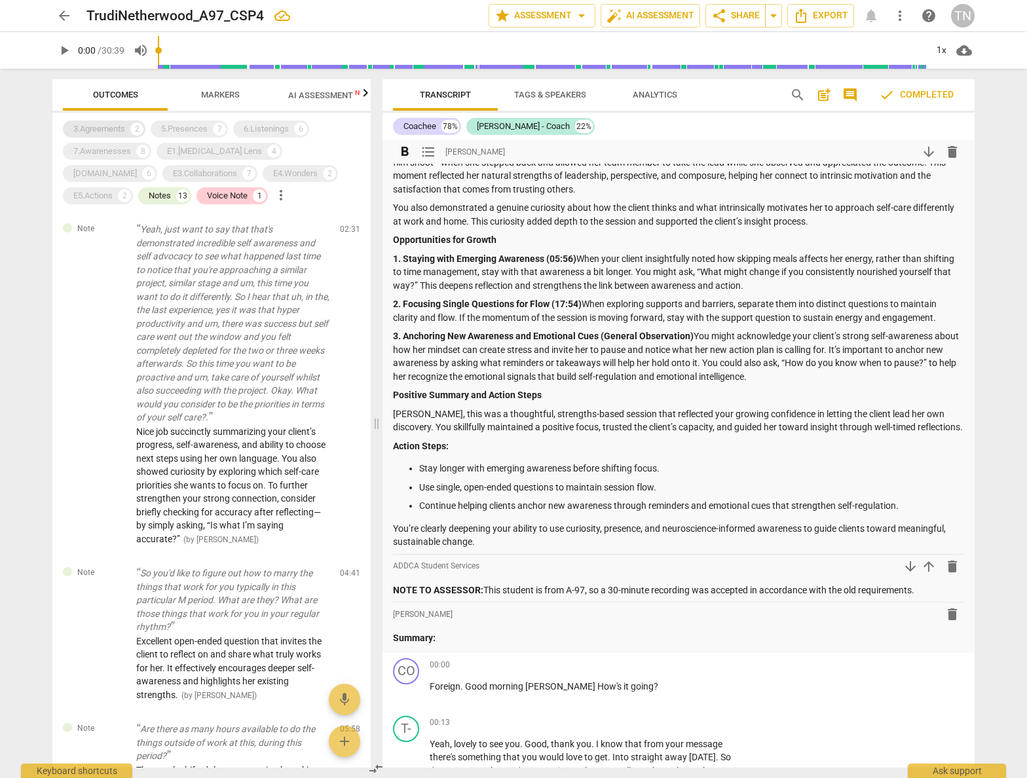
click at [89, 127] on div "3.Agreements" at bounding box center [99, 128] width 52 height 13
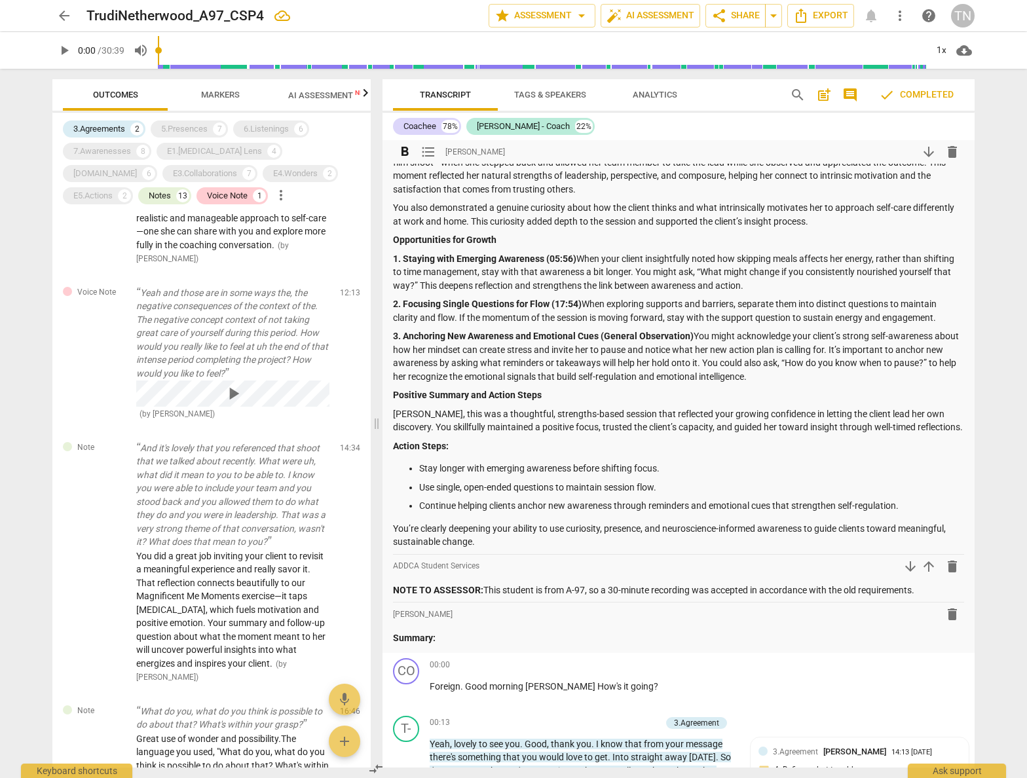
scroll to position [1378, 0]
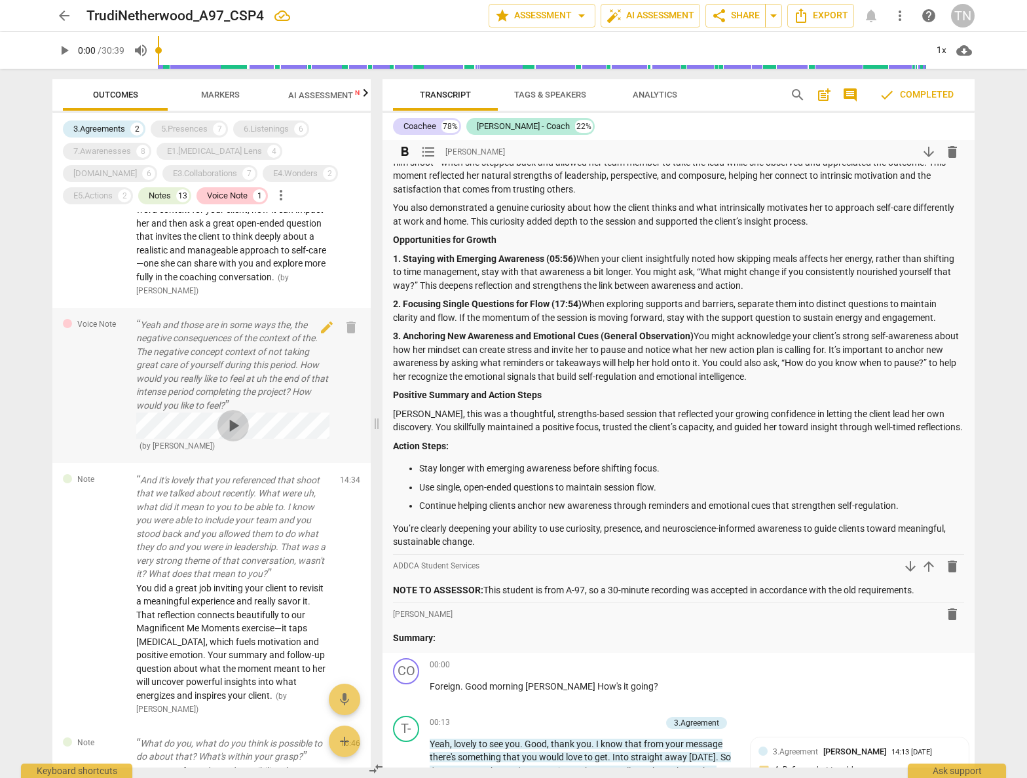
click at [228, 413] on button "play_arrow" at bounding box center [232, 425] width 31 height 31
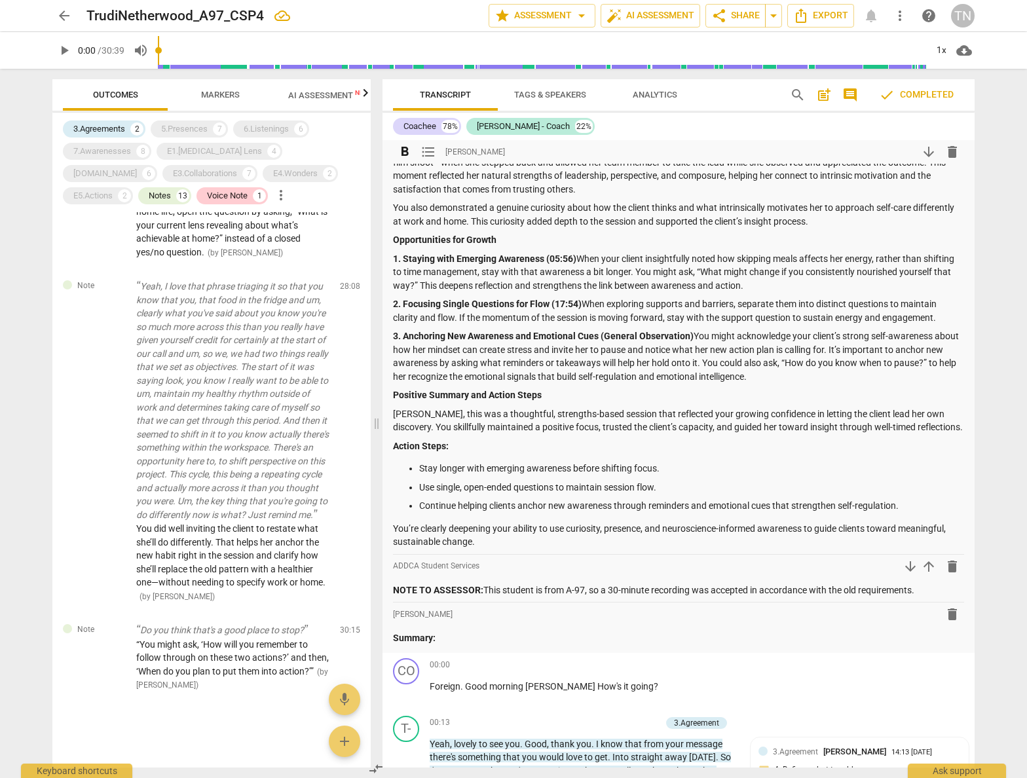
scroll to position [2914, 0]
click at [198, 120] on div "3.Agreements 2 5.Presences 7 6.Listenings 6 7.Awarenesses 8 E1.[MEDICAL_DATA] L…" at bounding box center [217, 162] width 308 height 89
click at [198, 126] on div "5.Presences" at bounding box center [184, 128] width 47 height 13
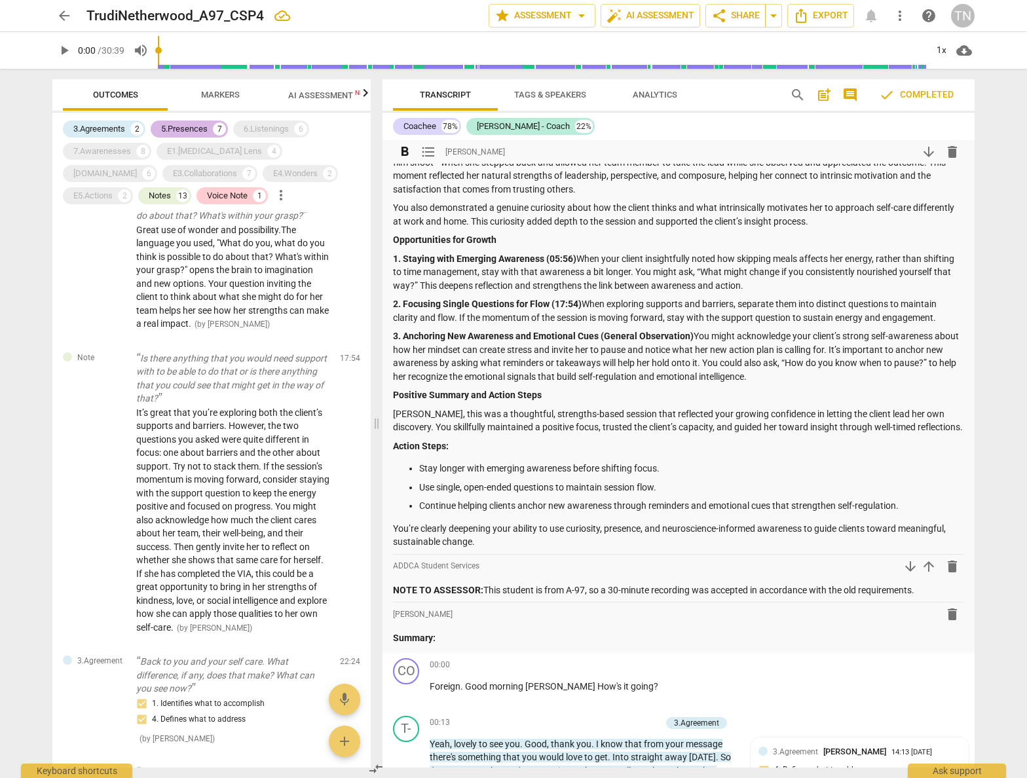
scroll to position [4314, 0]
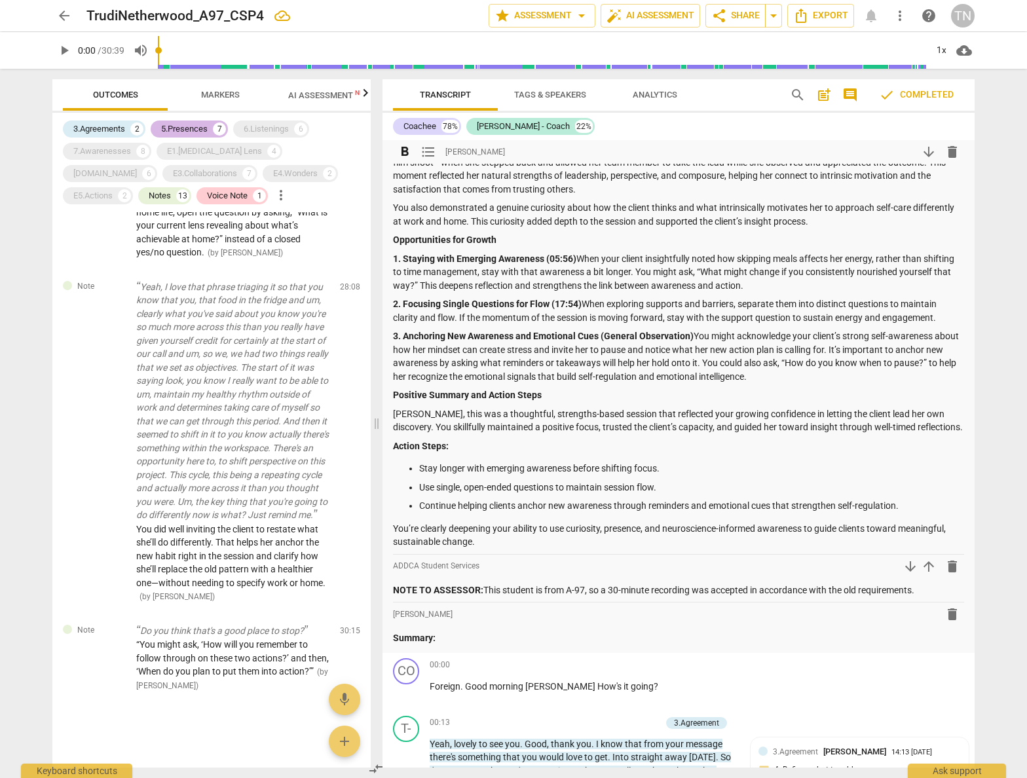
click at [198, 126] on div "5.Presences" at bounding box center [184, 128] width 47 height 13
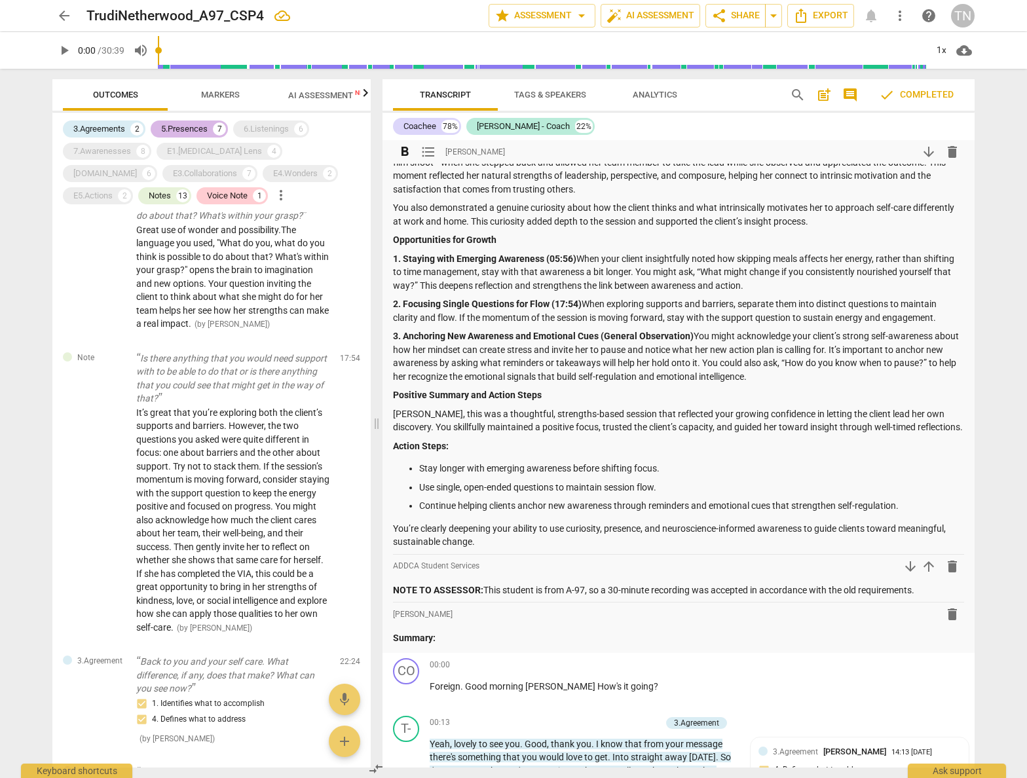
scroll to position [4314, 0]
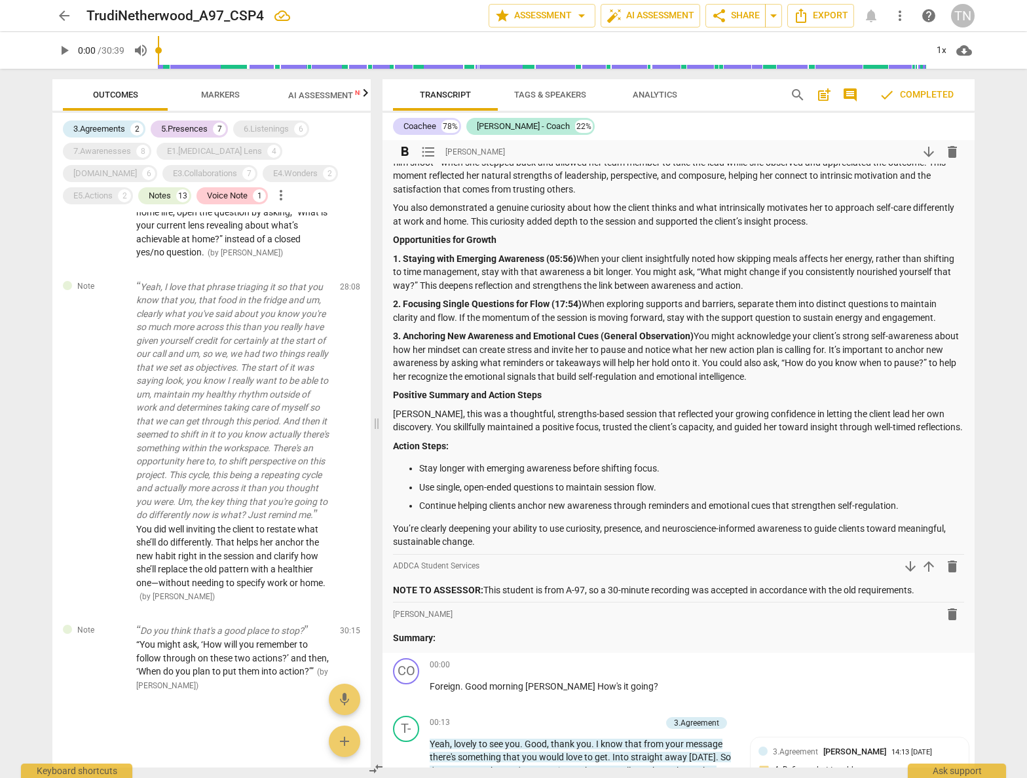
click at [118, 94] on span "Outcomes" at bounding box center [115, 95] width 45 height 10
click at [196, 131] on div "5.Presences" at bounding box center [184, 128] width 47 height 13
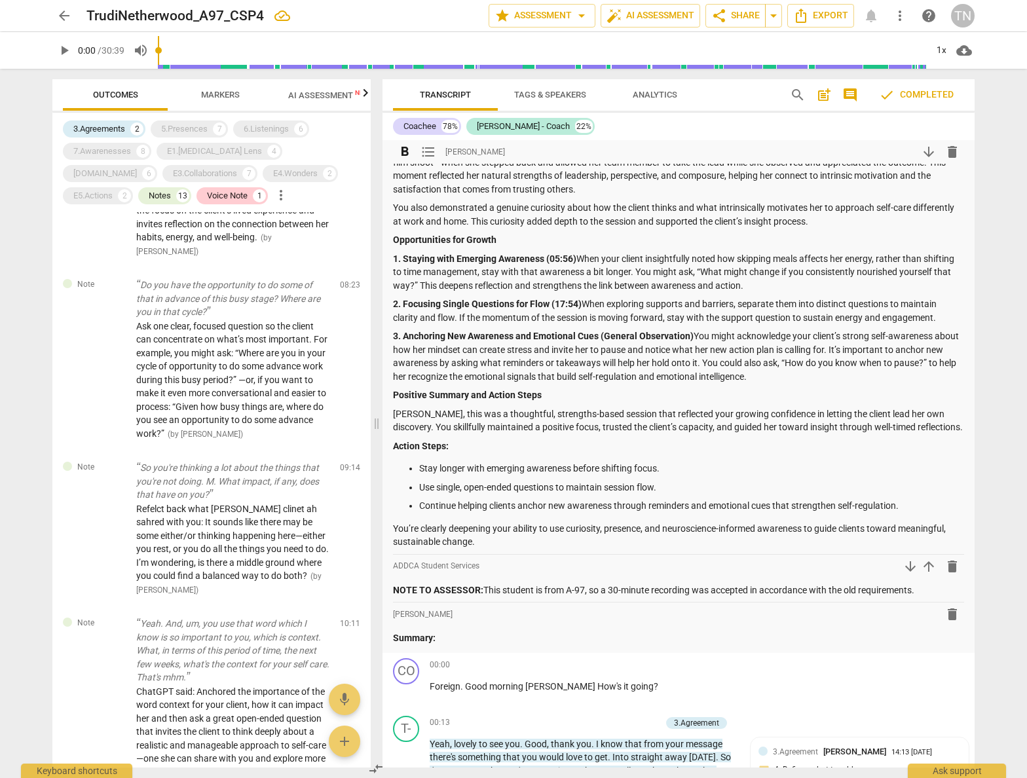
scroll to position [885, 0]
click at [71, 20] on span "arrow_back" at bounding box center [64, 16] width 16 height 16
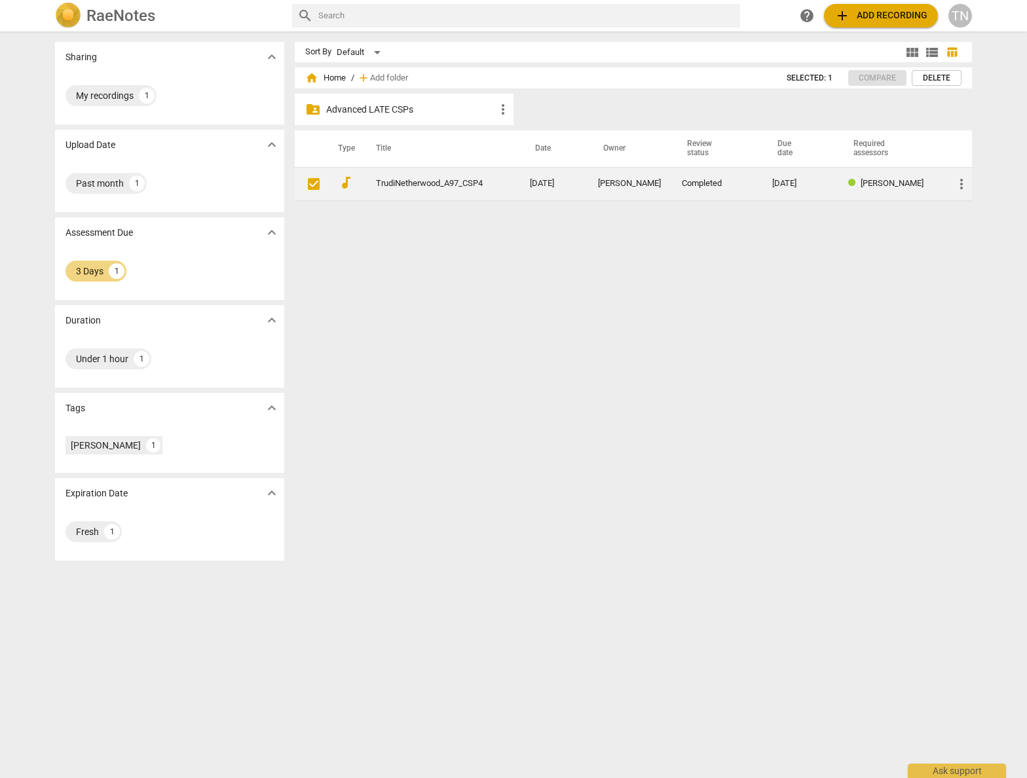
click at [419, 186] on link "TrudiNetherwood_A97_CSP4" at bounding box center [429, 184] width 107 height 10
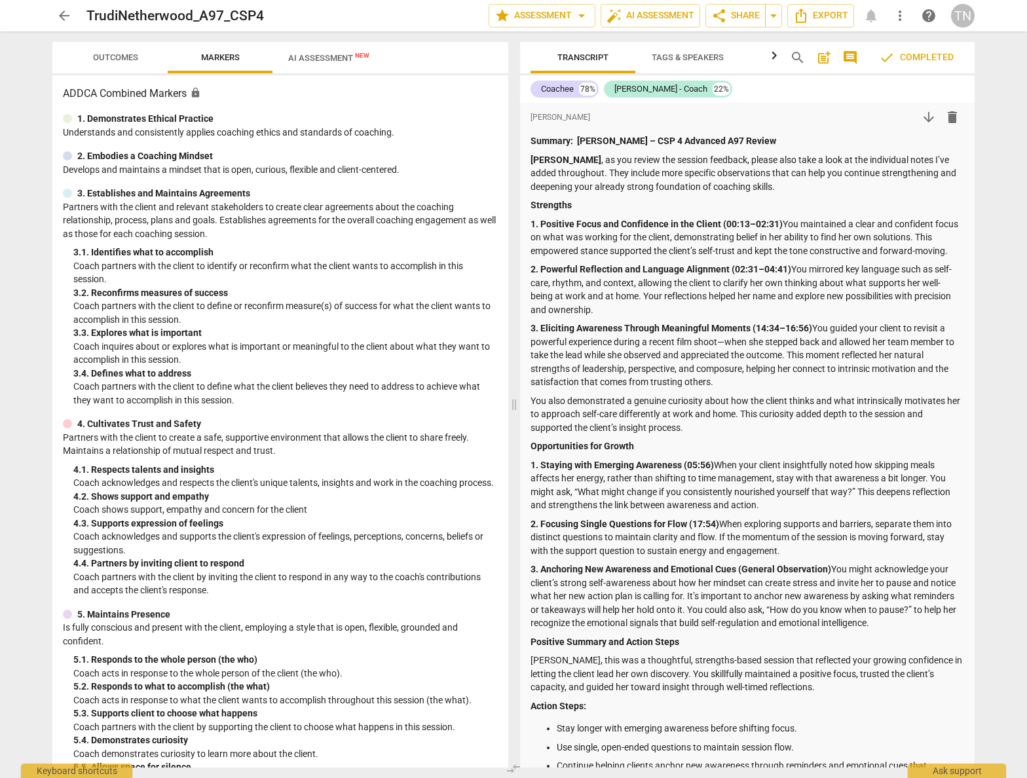
click at [125, 64] on span "Outcomes" at bounding box center [115, 58] width 77 height 18
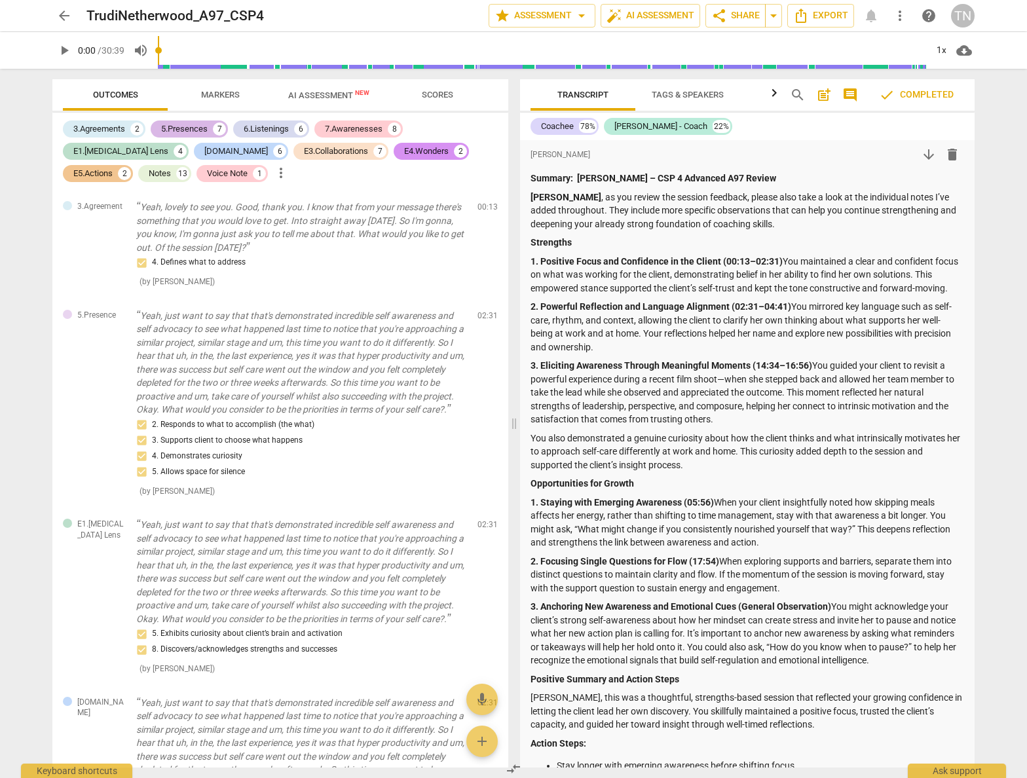
click at [181, 124] on div "5.Presences" at bounding box center [184, 128] width 47 height 13
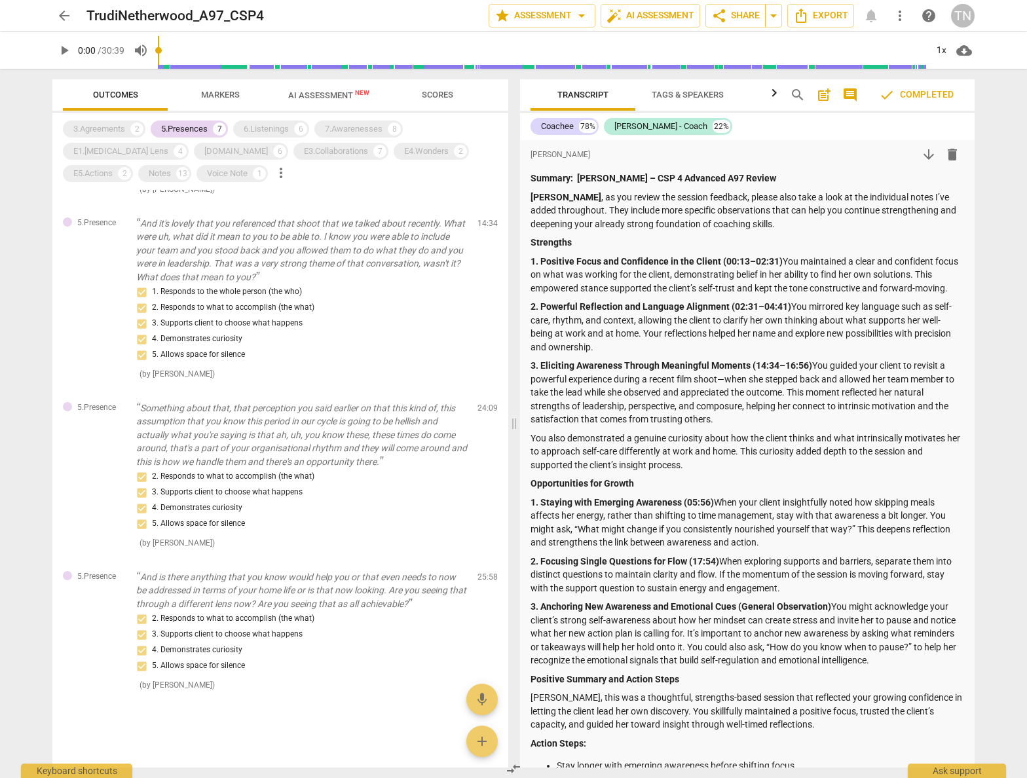
scroll to position [606, 0]
drag, startPoint x: 301, startPoint y: 155, endPoint x: 256, endPoint y: 127, distance: 52.9
click at [454, 155] on div "2" at bounding box center [460, 151] width 13 height 13
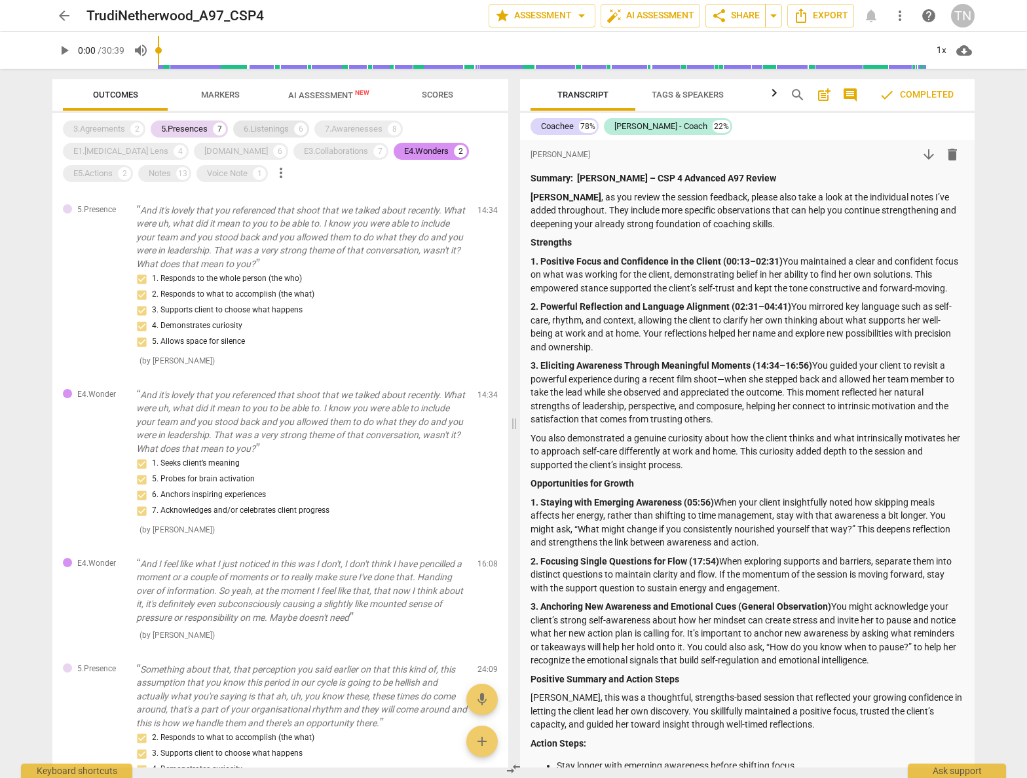
click at [276, 127] on div "6.Listenings" at bounding box center [266, 128] width 45 height 13
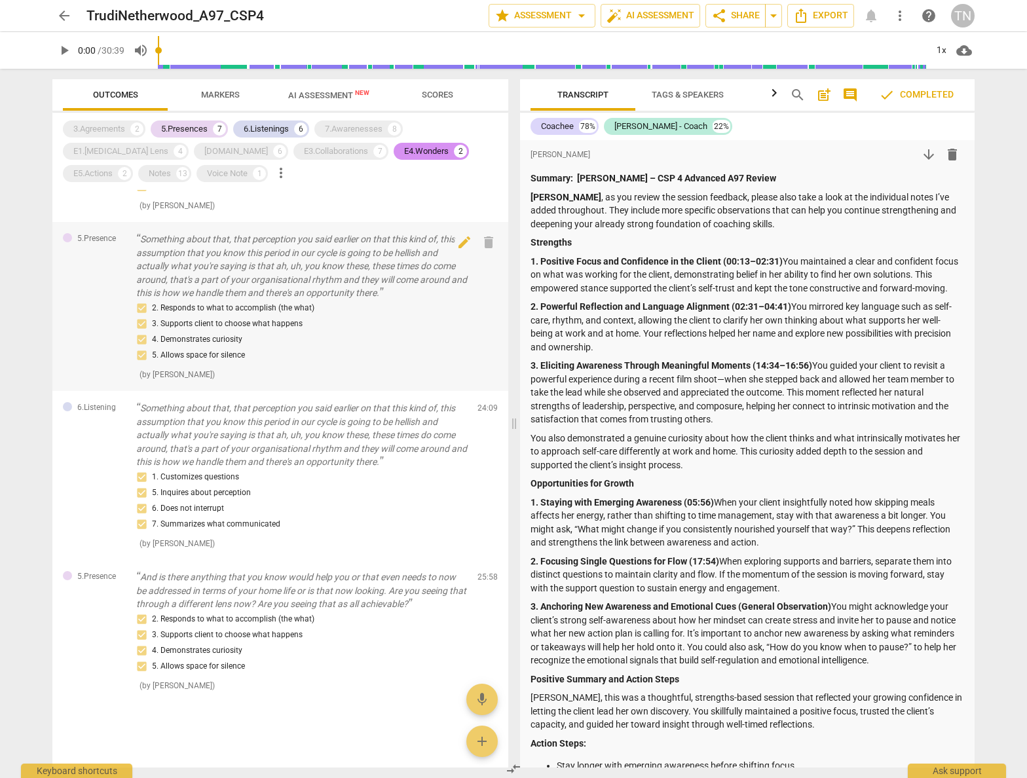
scroll to position [1702, 0]
click at [360, 127] on div "7.Awarenesses" at bounding box center [354, 128] width 58 height 13
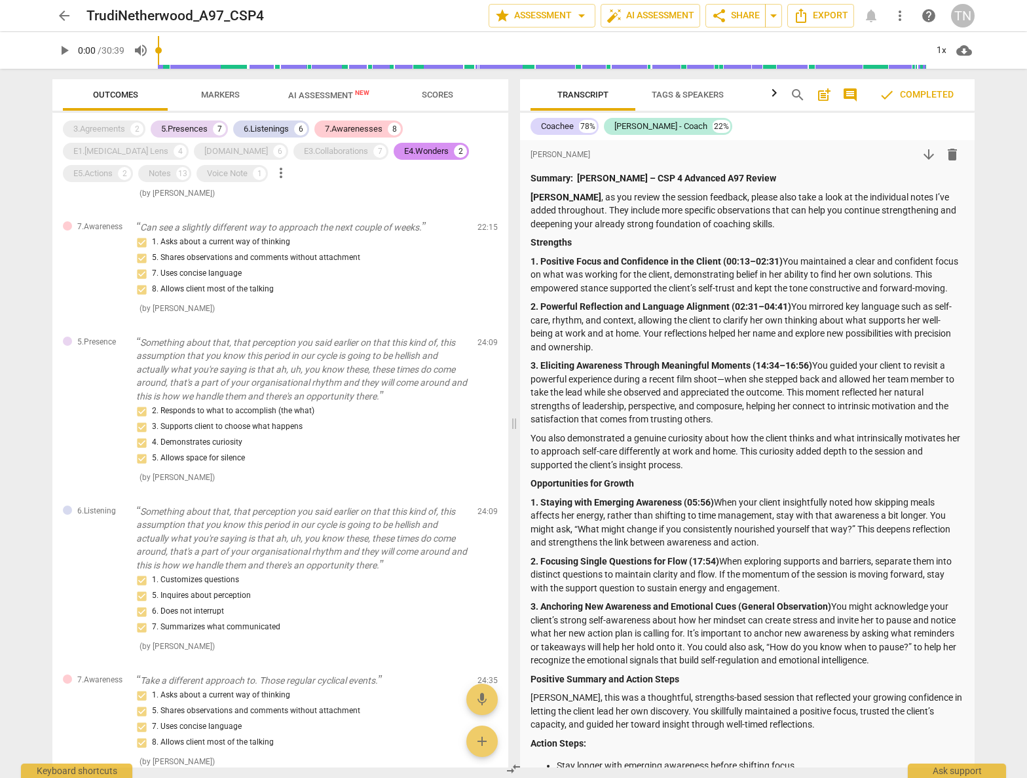
click at [233, 92] on span "Markers" at bounding box center [220, 95] width 39 height 10
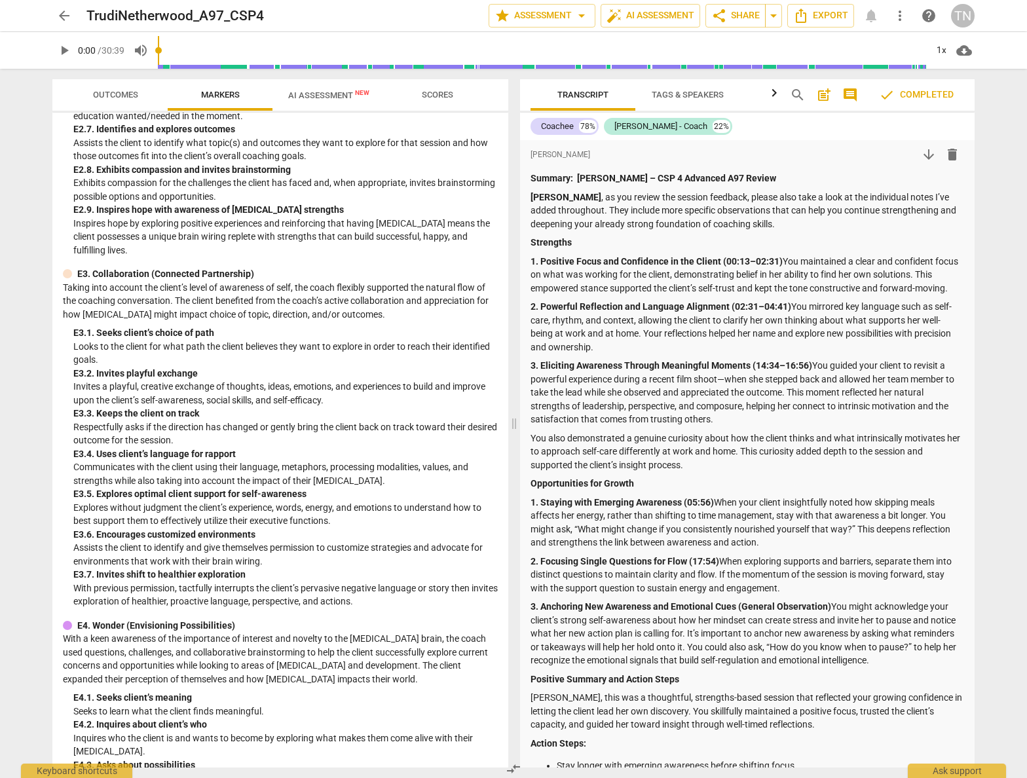
scroll to position [3120, 0]
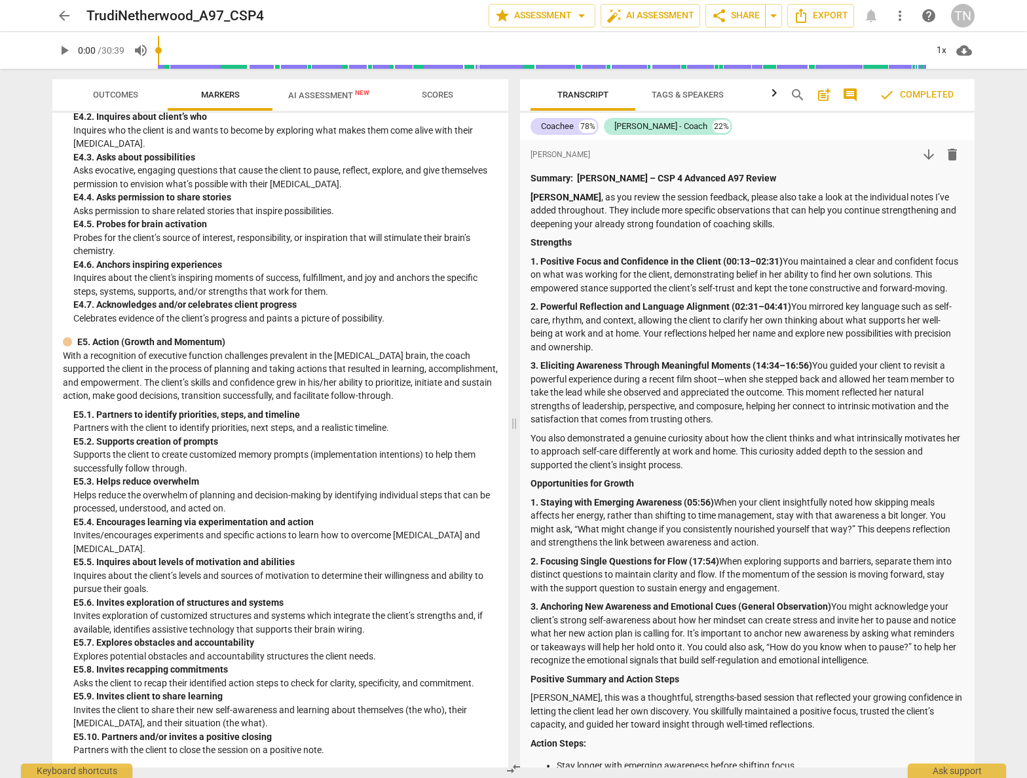
click at [284, 104] on button "AI Assessment New" at bounding box center [328, 94] width 113 height 31
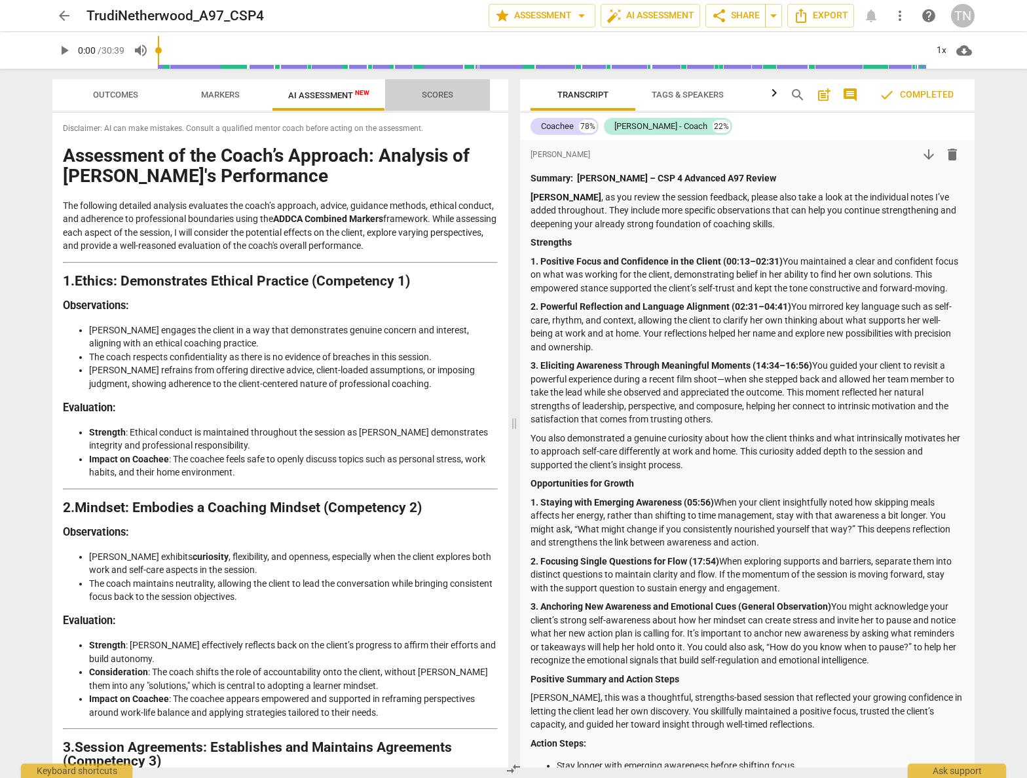
click at [430, 97] on span "Scores" at bounding box center [437, 95] width 31 height 10
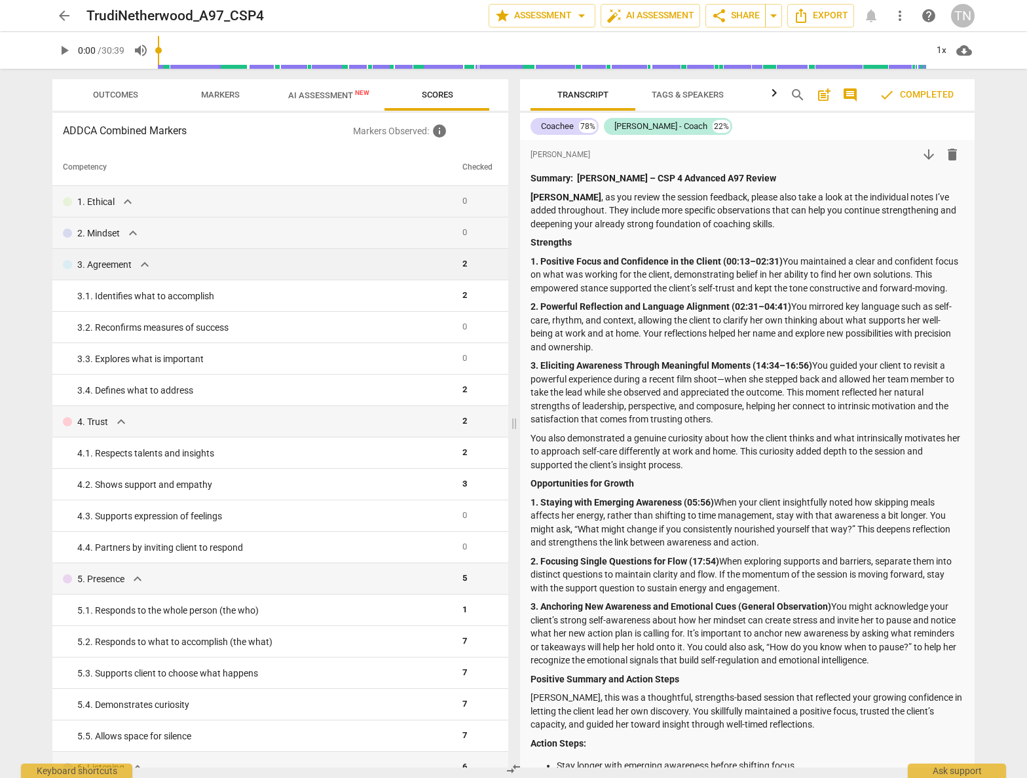
click at [148, 272] on span "expand_more" at bounding box center [145, 265] width 16 height 16
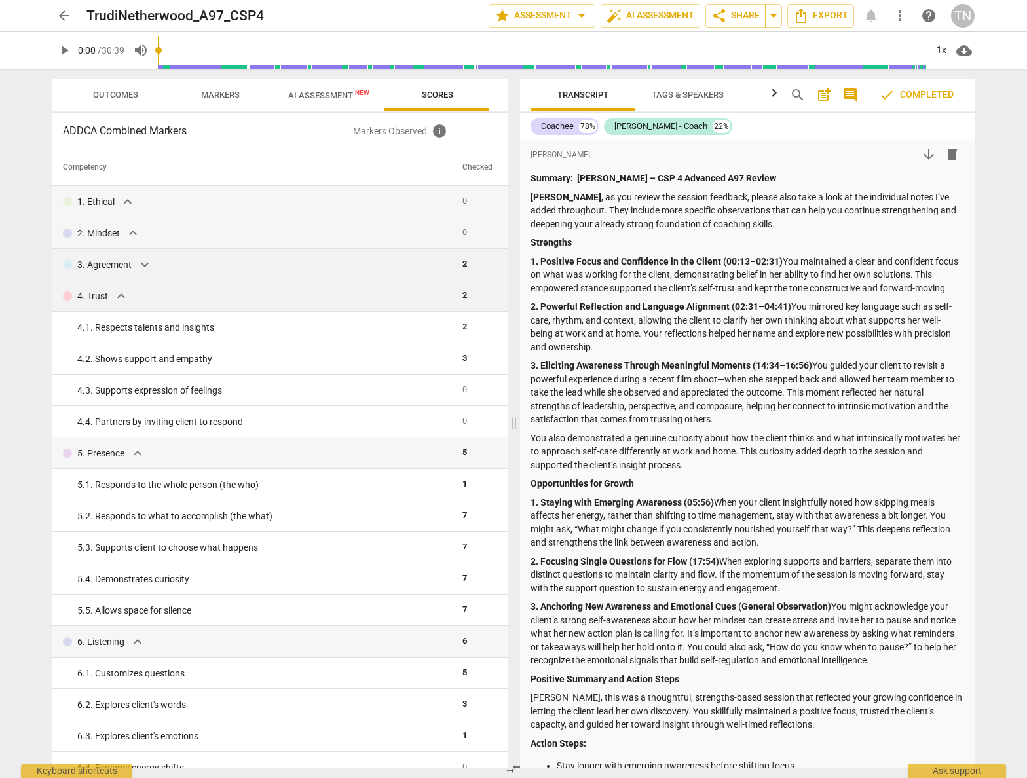
click at [119, 305] on td "4. Trust expand_more" at bounding box center [254, 295] width 405 height 31
click at [123, 292] on span "expand_more" at bounding box center [121, 296] width 16 height 16
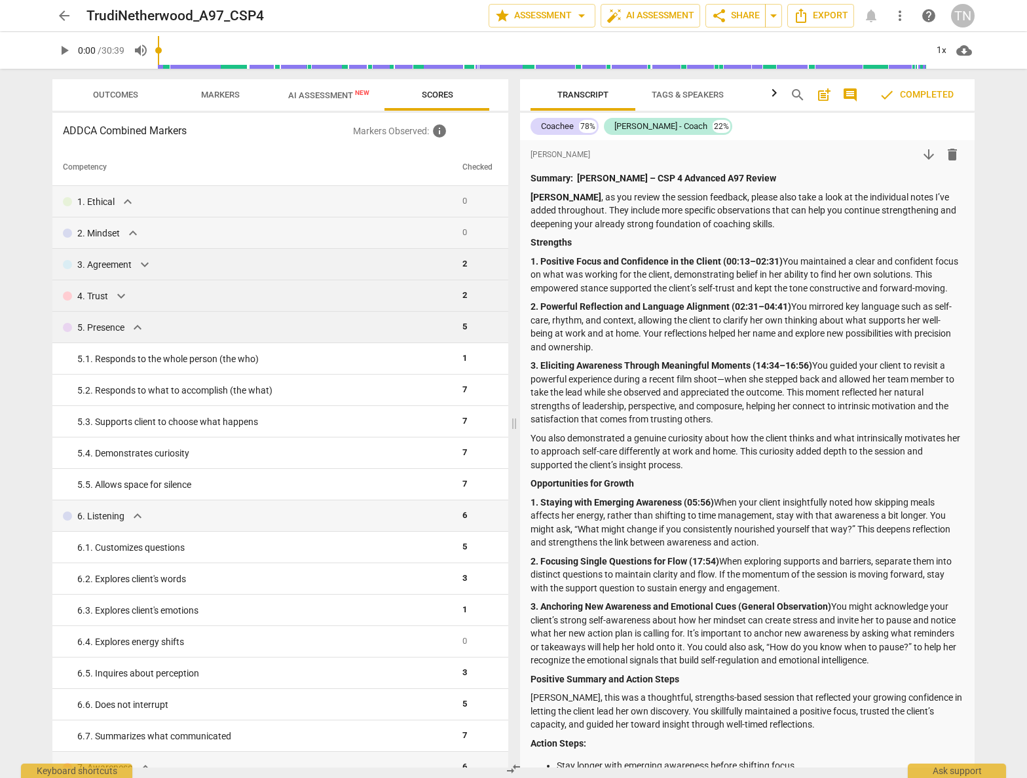
click at [136, 324] on span "expand_more" at bounding box center [138, 328] width 16 height 16
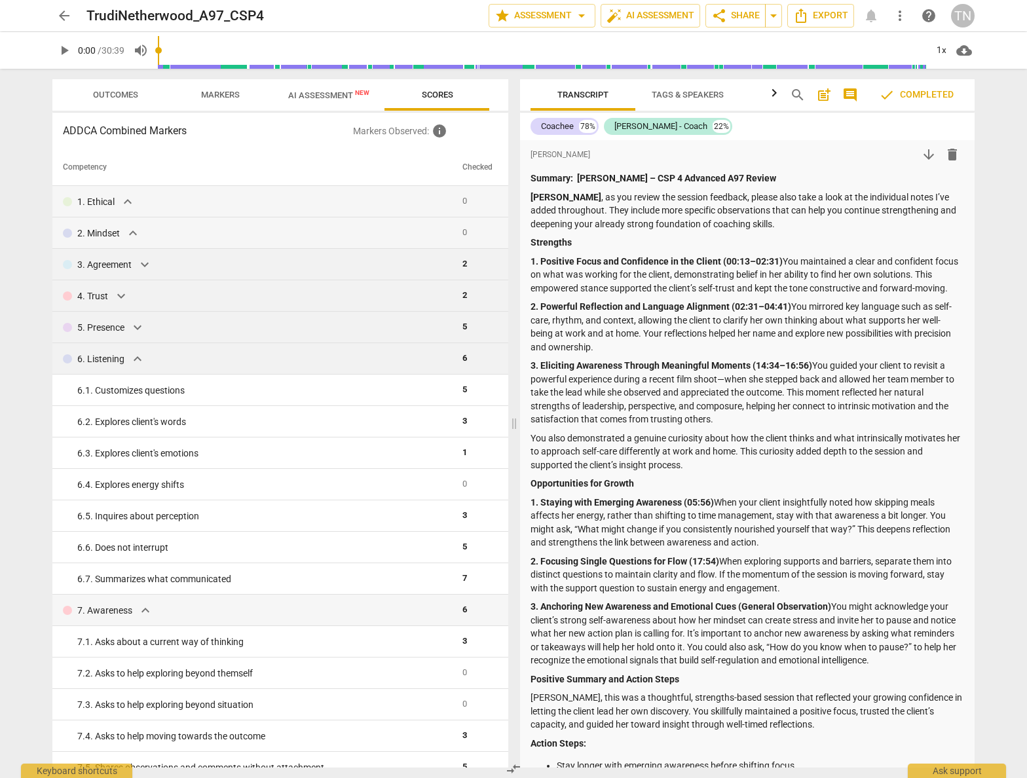
click at [136, 358] on span "expand_more" at bounding box center [138, 359] width 16 height 16
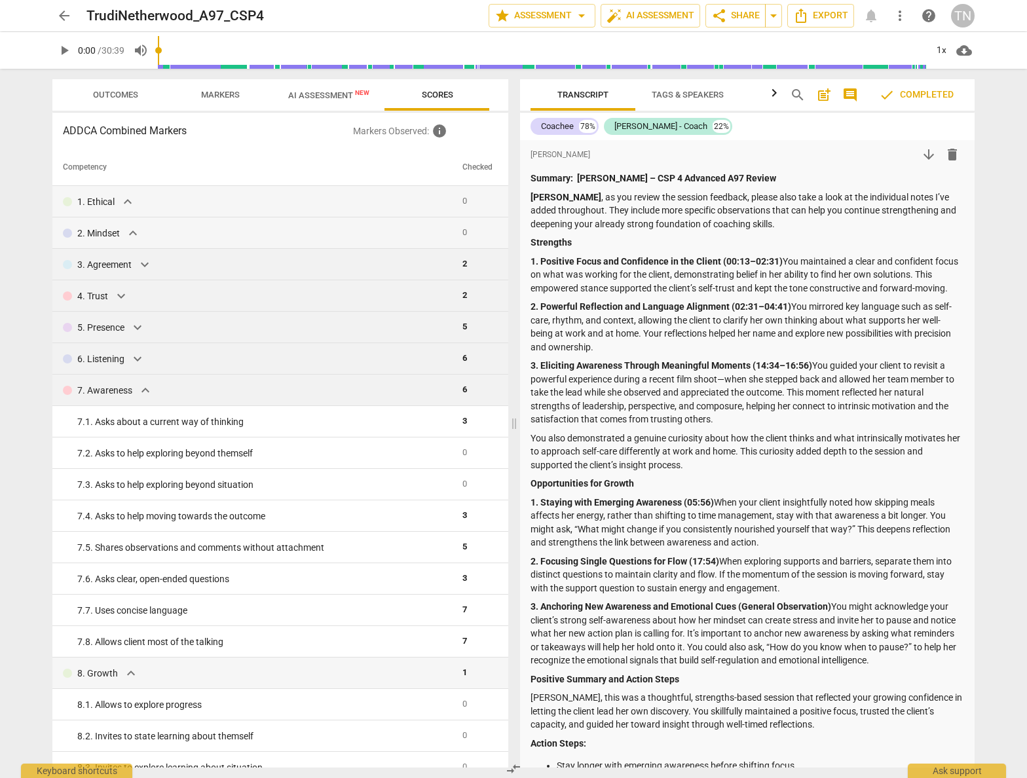
click at [147, 388] on span "expand_more" at bounding box center [146, 391] width 16 height 16
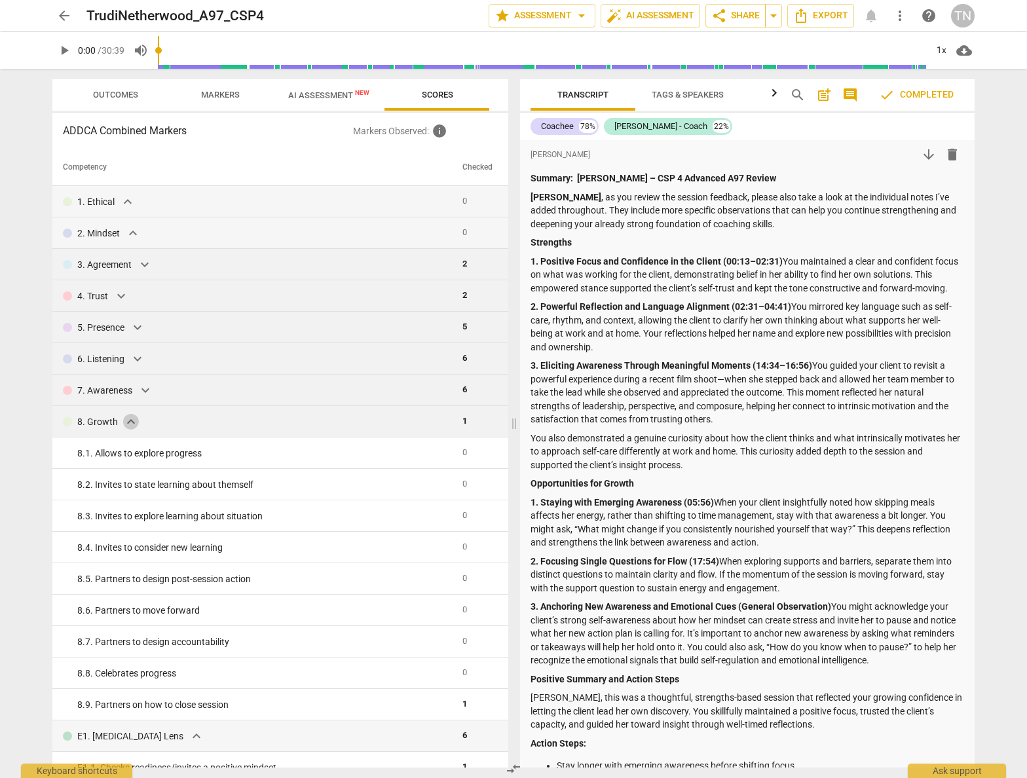
click at [131, 422] on span "expand_more" at bounding box center [131, 422] width 16 height 16
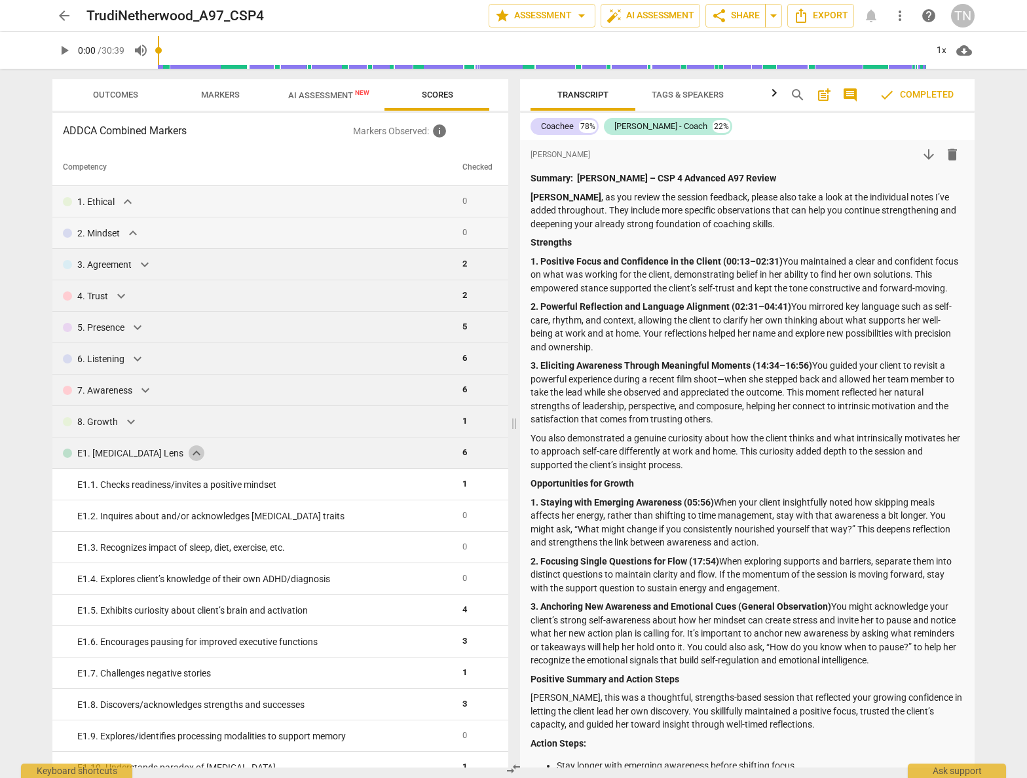
click at [189, 449] on span "expand_more" at bounding box center [197, 453] width 16 height 16
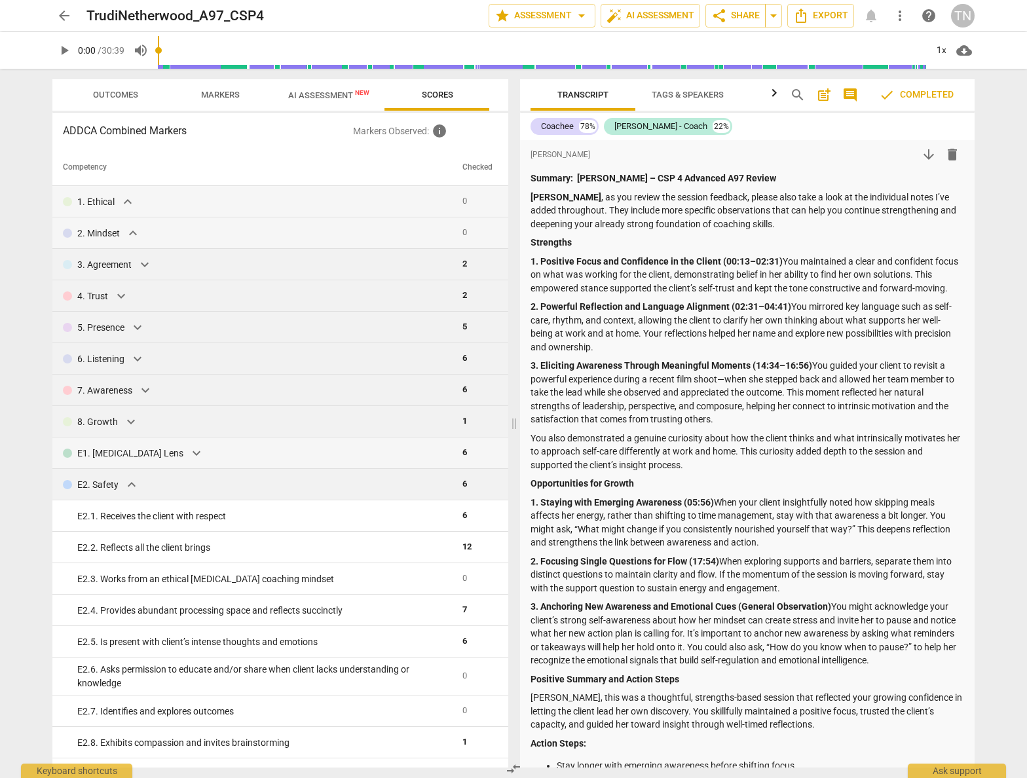
click at [128, 482] on span "expand_more" at bounding box center [132, 485] width 16 height 16
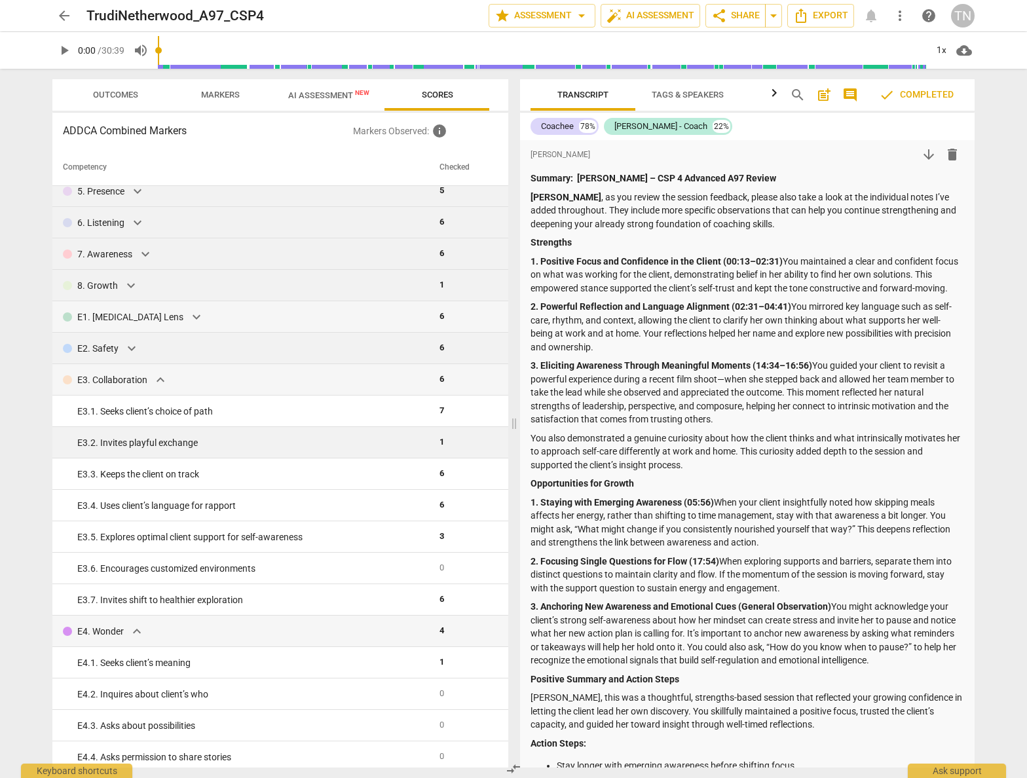
scroll to position [143, 0]
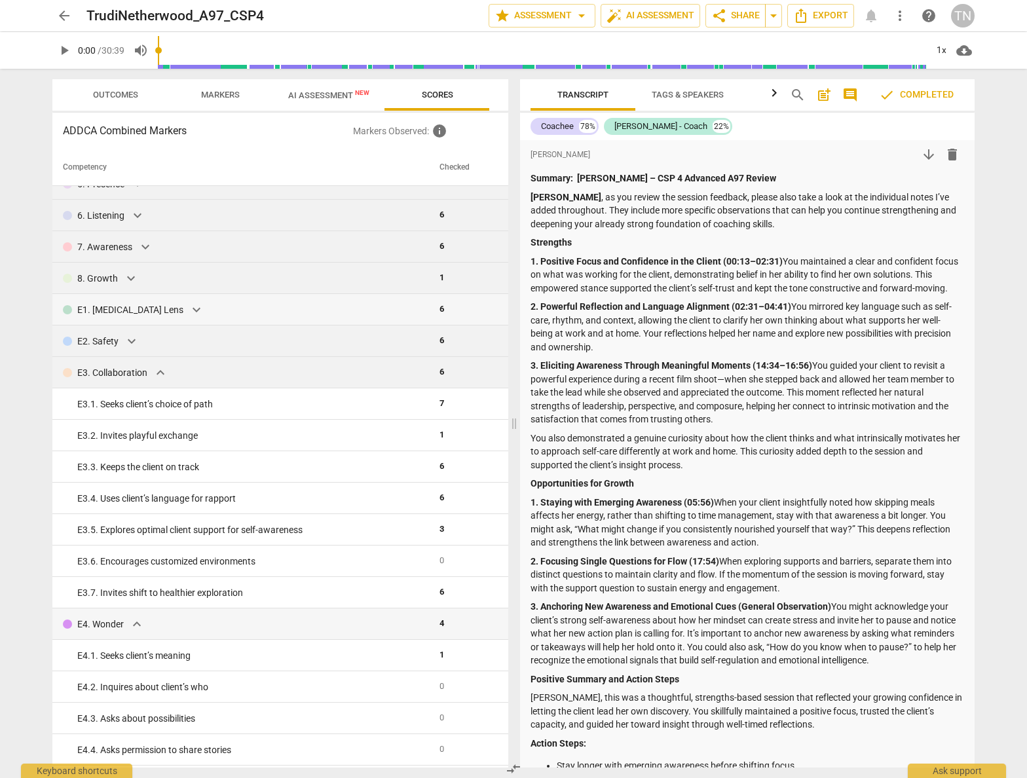
click at [147, 357] on td "E3. Collaboration expand_more" at bounding box center [243, 372] width 382 height 31
click at [155, 377] on span "expand_more" at bounding box center [161, 373] width 16 height 16
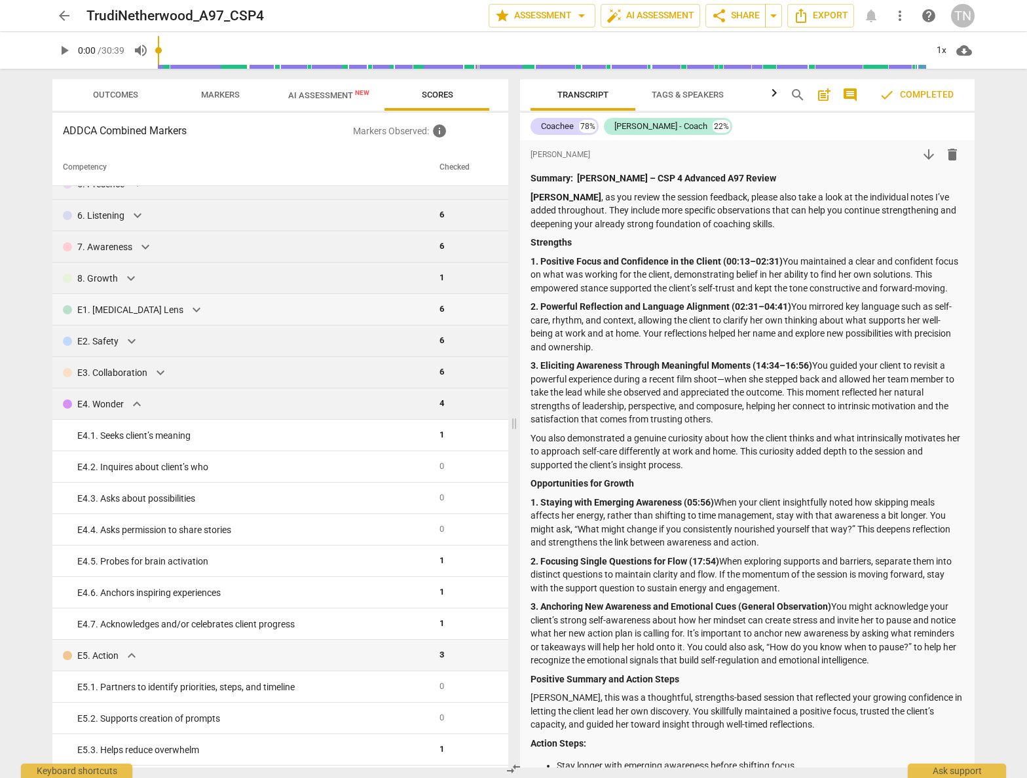
scroll to position [145, 0]
click at [142, 403] on span "expand_more" at bounding box center [137, 402] width 16 height 16
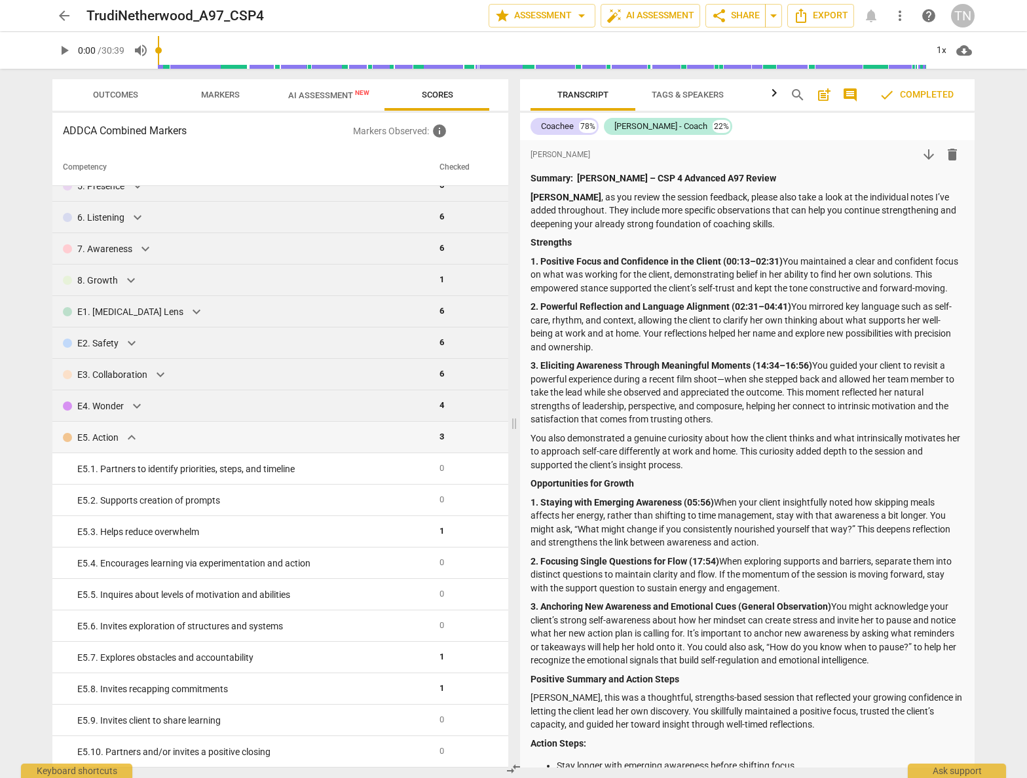
click at [136, 438] on span "expand_more" at bounding box center [132, 438] width 16 height 16
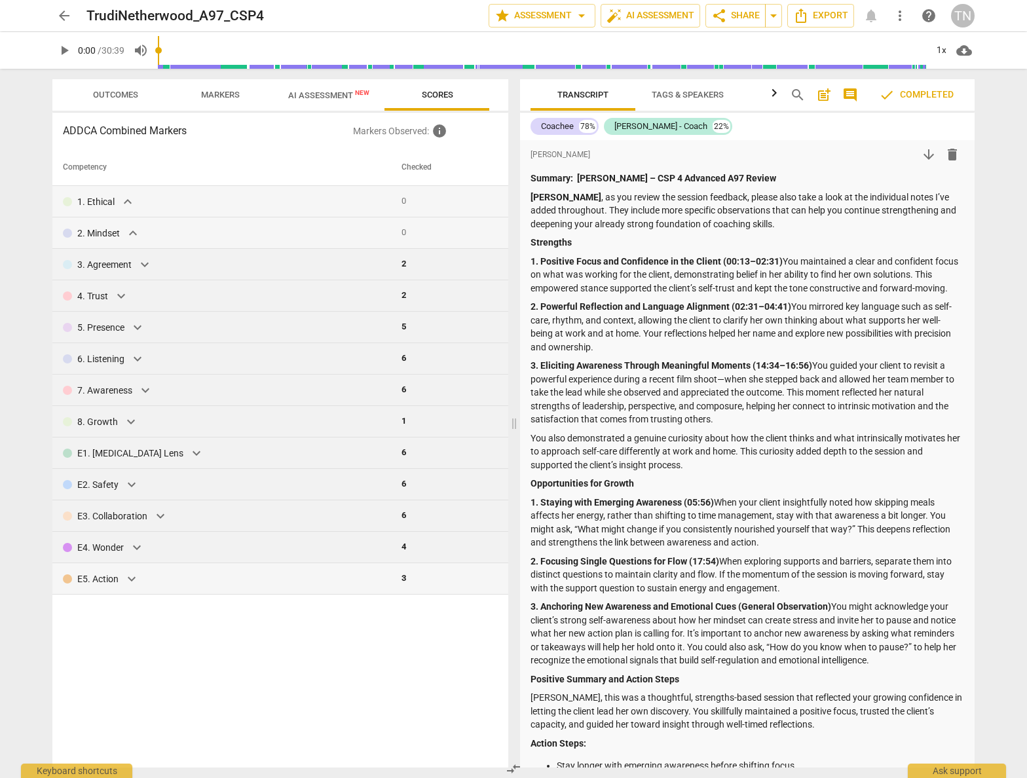
scroll to position [0, 0]
click at [75, 18] on span "arrow_back" at bounding box center [64, 16] width 24 height 16
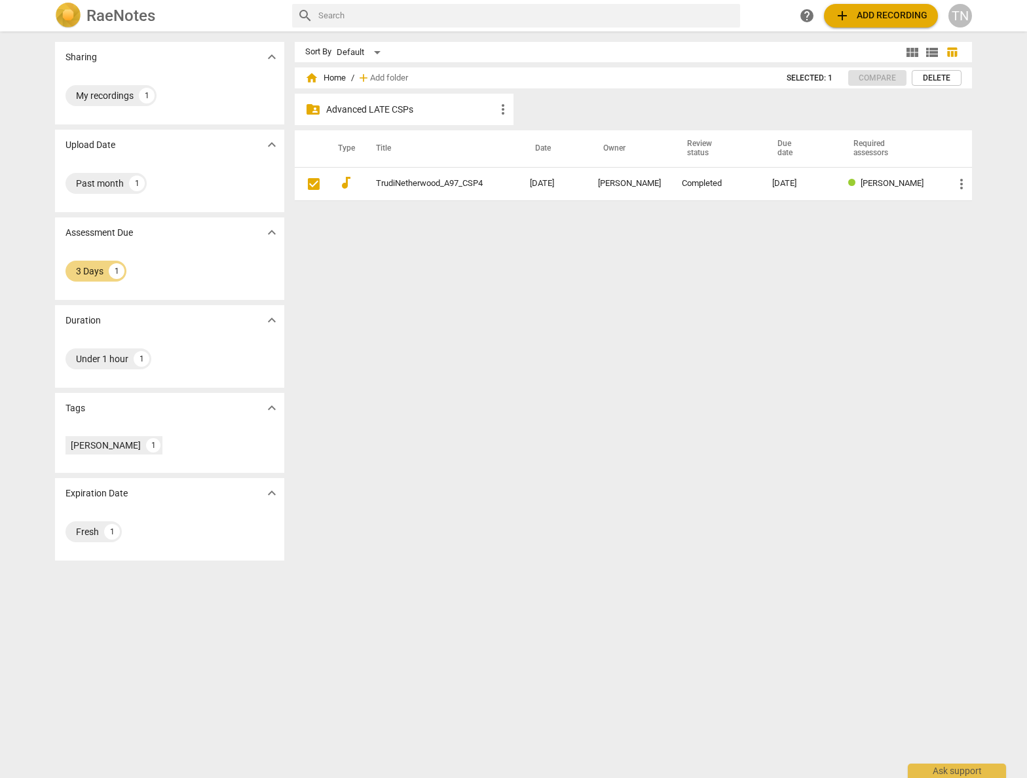
click at [495, 106] on span "more_vert" at bounding box center [503, 110] width 16 height 16
click at [422, 290] on div at bounding box center [513, 389] width 1027 height 778
